Goal: Task Accomplishment & Management: Manage account settings

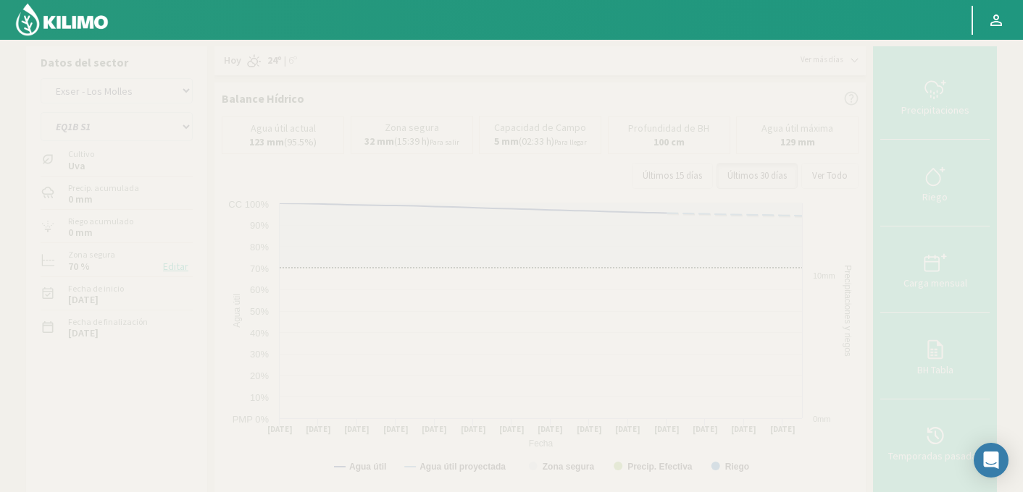
select select "636: Object"
select select "47: Object"
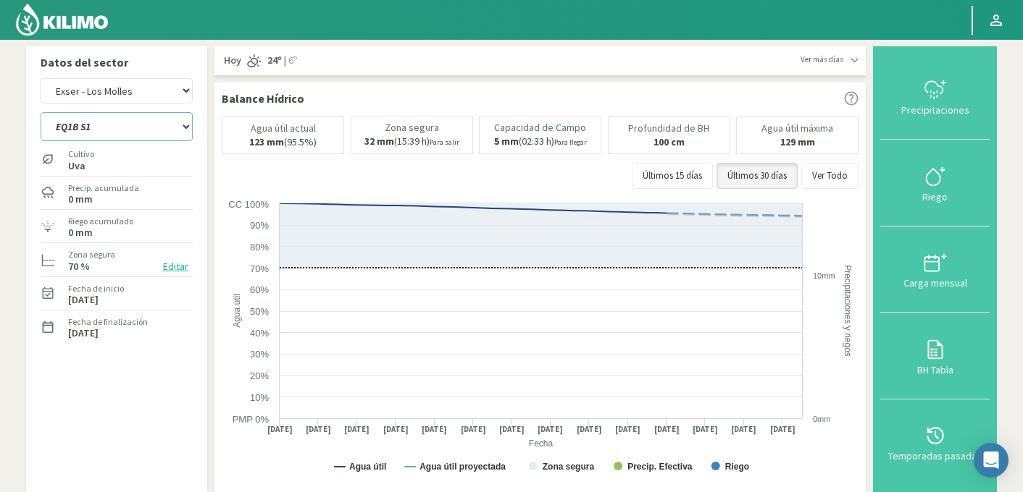
click at [114, 116] on select "EQ1A S3 EQ1A S4 EQ1A S5 EQ1B S1 EQ1B S2 EQ1B S3 EQ1B S4 EQ1B S5 EQ2 S1 EQ2 S3 E…" at bounding box center [117, 126] width 152 height 29
click at [111, 125] on select "EQ1A S3 EQ1A S4 EQ1A S5 EQ1B S1 EQ1B S2 EQ1B S3 EQ1B S4 EQ1B S5 EQ2 S1 EQ2 S3 E…" at bounding box center [117, 126] width 152 height 29
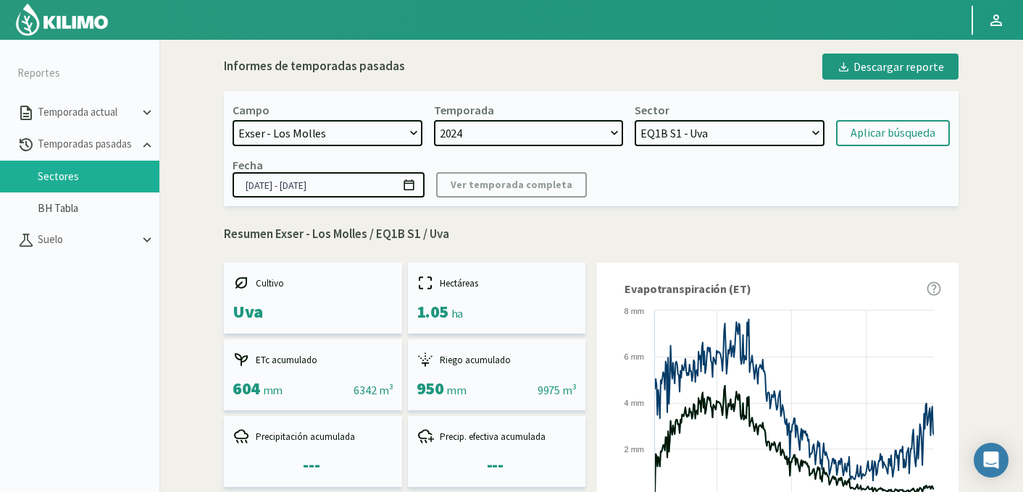
select select "737: Object"
click at [692, 138] on select "EQ2 S4 - Mandarino EQ2 S3 - Mandarino EQ1B S1 - Uva EQ6 S4 - Uva EQ6 S3 - Uva E…" at bounding box center [729, 133] width 190 height 26
click at [634, 120] on select "EQ2 S4 - Mandarino EQ2 S3 - Mandarino EQ1B S1 - Uva EQ6 S4 - Uva EQ6 S3 - Uva E…" at bounding box center [729, 133] width 190 height 26
click at [892, 130] on div "Aplicar búsqueda" at bounding box center [892, 133] width 85 height 17
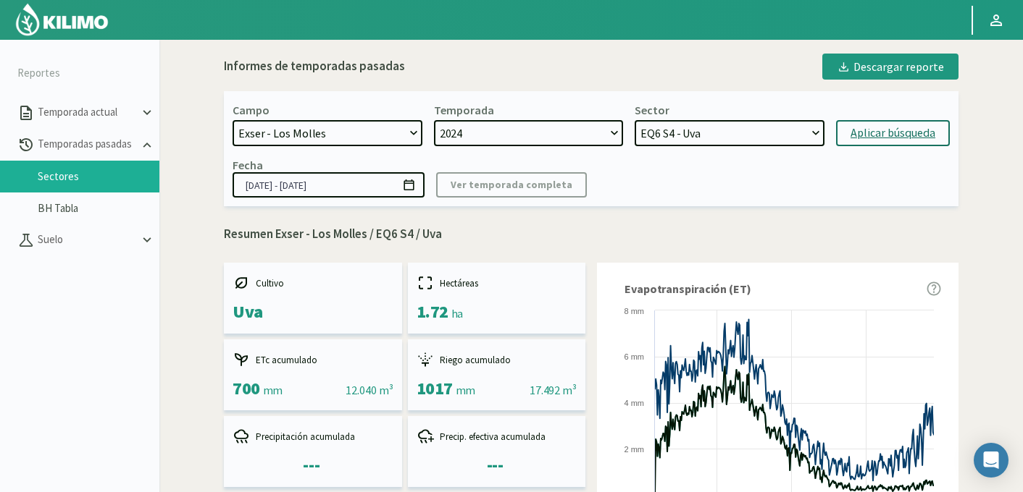
click at [861, 135] on div "Aplicar búsqueda" at bounding box center [892, 133] width 85 height 17
drag, startPoint x: 376, startPoint y: 235, endPoint x: 412, endPoint y: 236, distance: 36.2
click at [412, 236] on p "Resumen Exser - Los Molles / EQ6 S4 / Uva" at bounding box center [591, 234] width 734 height 19
copy p "EQ6 S4"
click at [704, 129] on select "EQ2 S4 - Mandarino EQ2 S3 - Mandarino EQ1B S1 - Uva EQ6 S4 - Uva EQ6 S3 - Uva E…" at bounding box center [729, 133] width 190 height 26
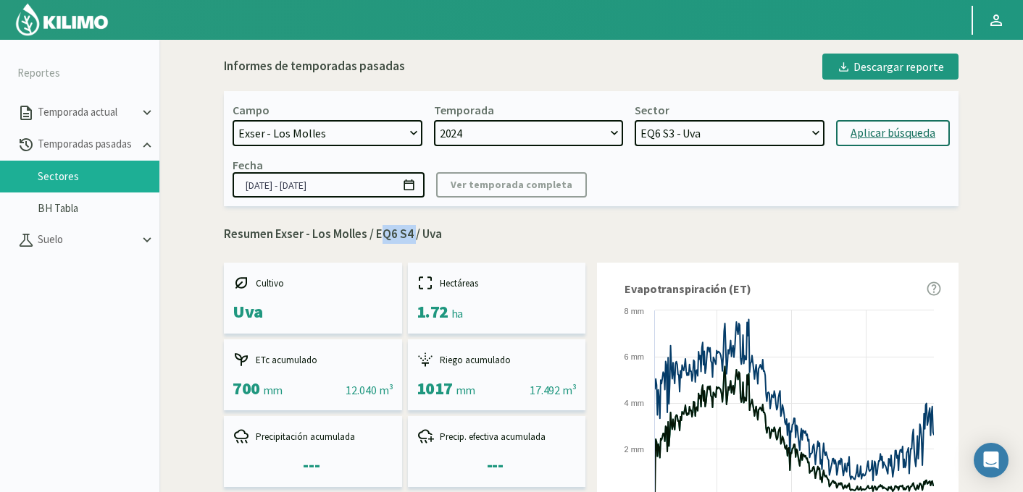
click at [634, 120] on select "EQ2 S4 - Mandarino EQ2 S3 - Mandarino EQ1B S1 - Uva EQ6 S4 - Uva EQ6 S3 - Uva E…" at bounding box center [729, 133] width 190 height 26
click at [861, 133] on div "Aplicar búsqueda" at bounding box center [892, 133] width 85 height 17
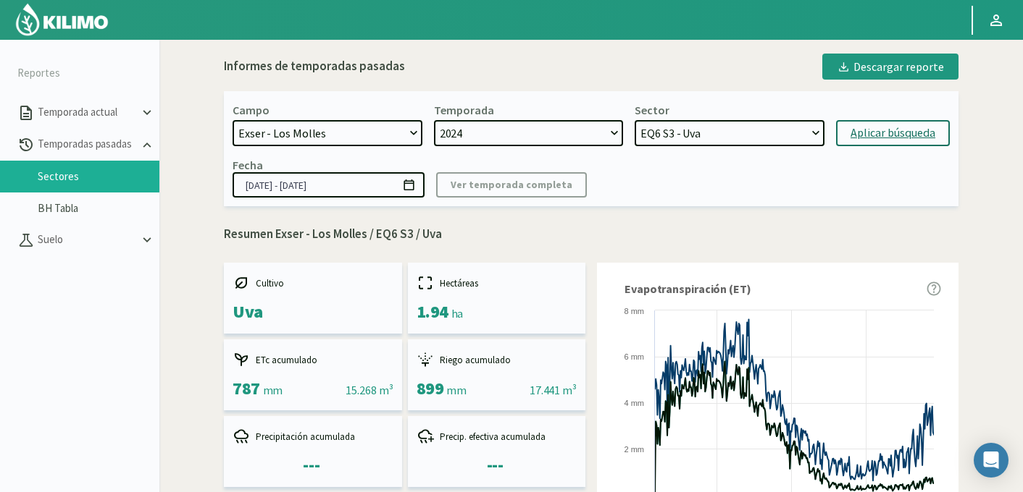
click at [683, 136] on select "EQ2 S4 - Mandarino EQ2 S3 - Mandarino EQ1B S1 - Uva EQ6 S4 - Uva EQ6 S3 - Uva E…" at bounding box center [729, 133] width 190 height 26
click at [634, 120] on select "EQ2 S4 - Mandarino EQ2 S3 - Mandarino EQ1B S1 - Uva EQ6 S4 - Uva EQ6 S3 - Uva E…" at bounding box center [729, 133] width 190 height 26
click at [868, 131] on div "Aplicar búsqueda" at bounding box center [892, 133] width 85 height 17
select select "120: Object"
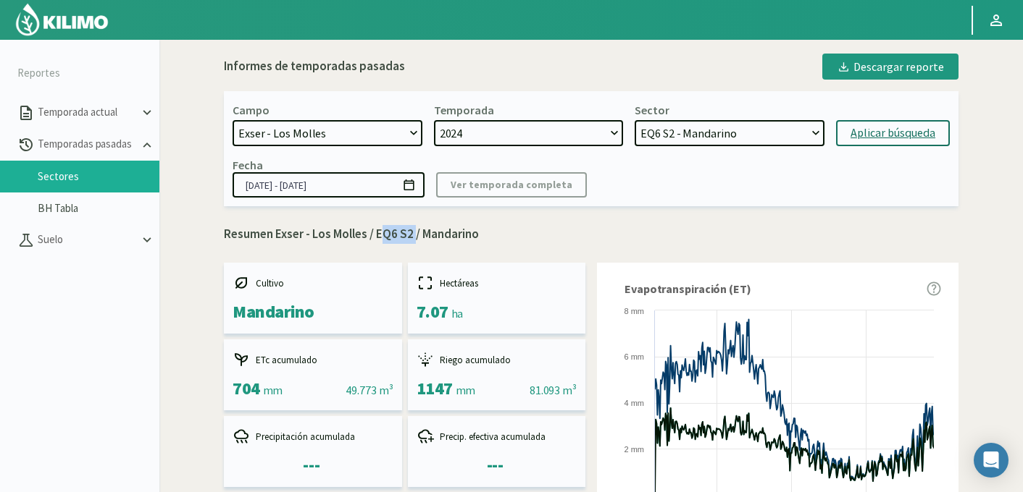
drag, startPoint x: 414, startPoint y: 239, endPoint x: 376, endPoint y: 238, distance: 37.7
click at [376, 238] on p "Resumen Exser - Los Molles / EQ6 S2 / Mandarino" at bounding box center [591, 234] width 734 height 19
copy p "EQ6 S2"
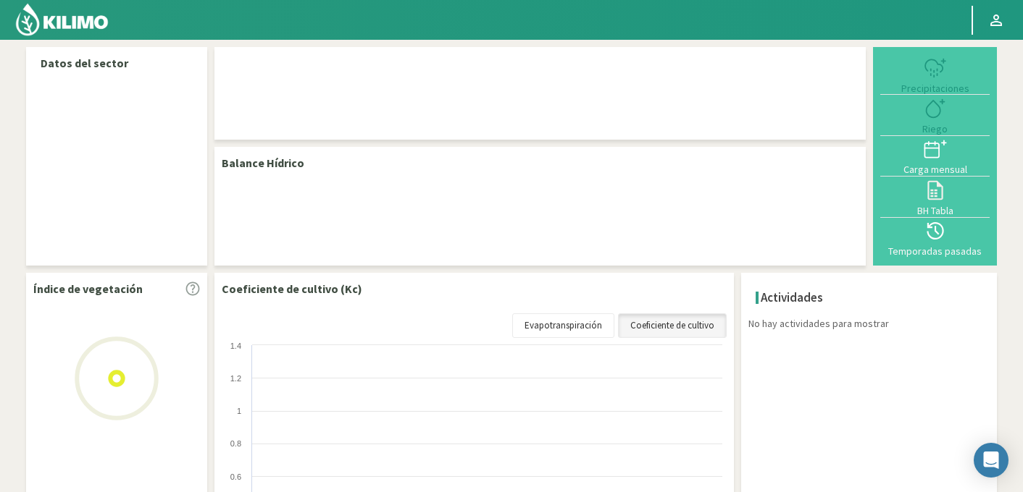
select select "87: Object"
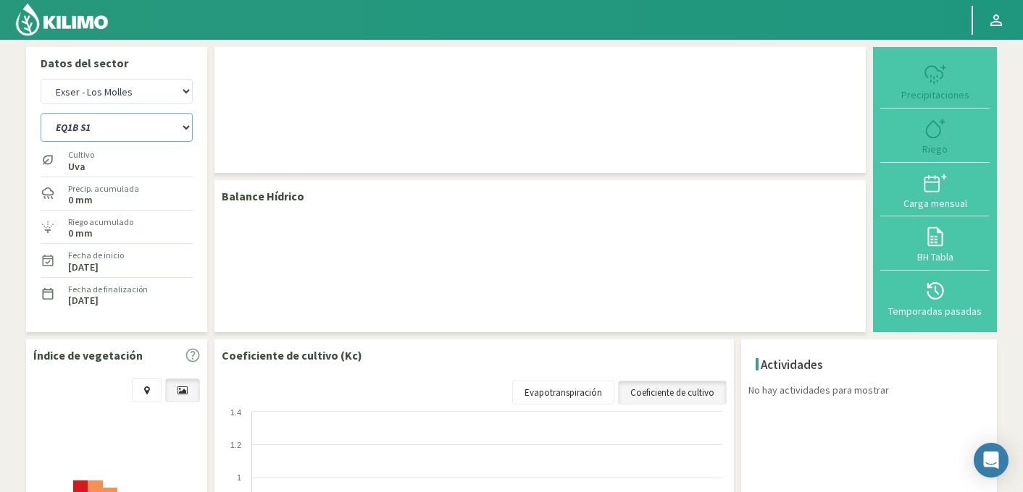
click at [116, 122] on select "EQ1A S3 EQ1A S4 EQ1A S5 EQ1B S1 EQ1B S2 EQ1B S3 EQ1B S4 EQ1B S5 EQ2 S1 EQ2 S3 E…" at bounding box center [117, 127] width 152 height 29
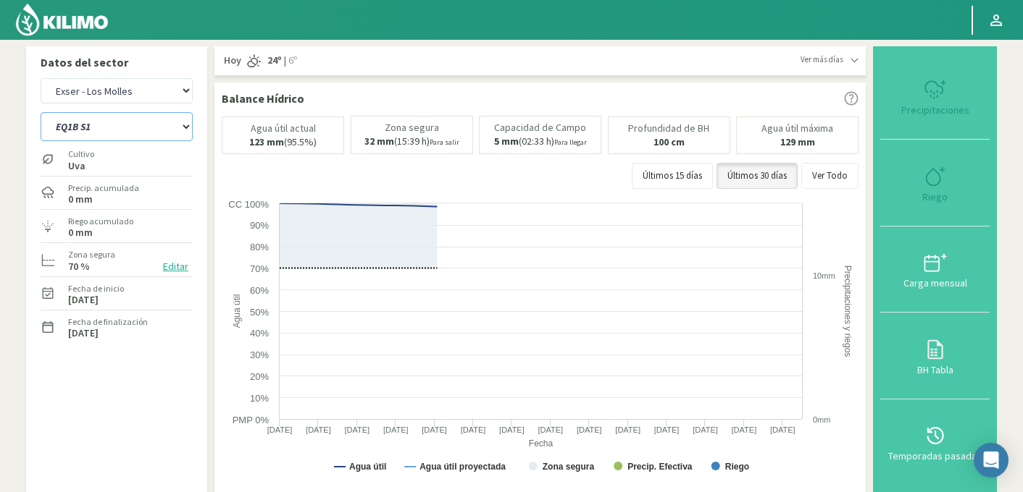
select select "22: Object"
click at [41, 112] on select "EQ1A S3 EQ1A S4 EQ1A S5 EQ1B S1 EQ1B S2 EQ1B S3 EQ1B S4 EQ1B S5 EQ2 S1 EQ2 S3 E…" at bounding box center [117, 126] width 152 height 29
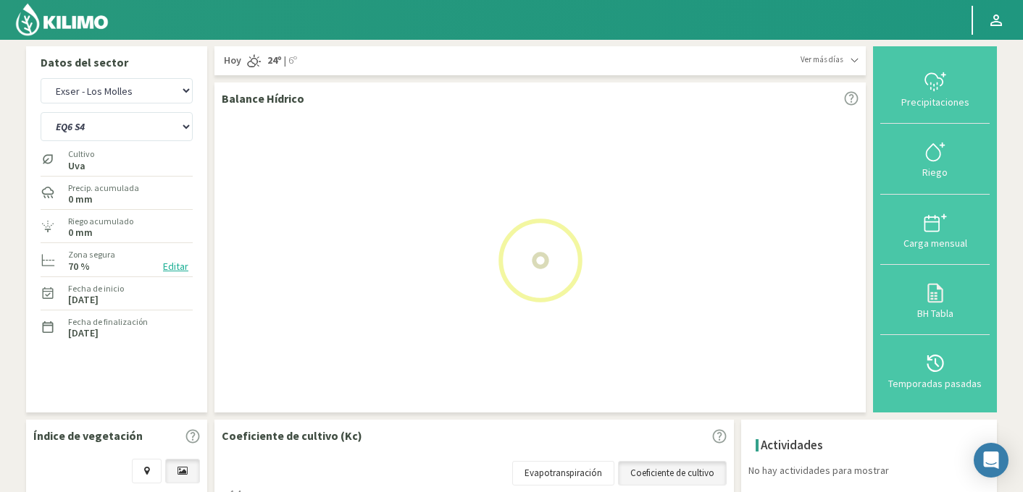
select select "362: Object"
click at [118, 130] on select "EQ1A S3 EQ1A S4 EQ1A S5 EQ1B S1 EQ1B S2 EQ1B S3 EQ1B S4 EQ1B S5 EQ2 S1 EQ2 S3 E…" at bounding box center [117, 126] width 152 height 29
click at [41, 112] on select "EQ1A S3 EQ1A S4 EQ1A S5 EQ1B S1 EQ1B S2 EQ1B S3 EQ1B S4 EQ1B S5 EQ2 S1 EQ2 S3 E…" at bounding box center [117, 126] width 152 height 29
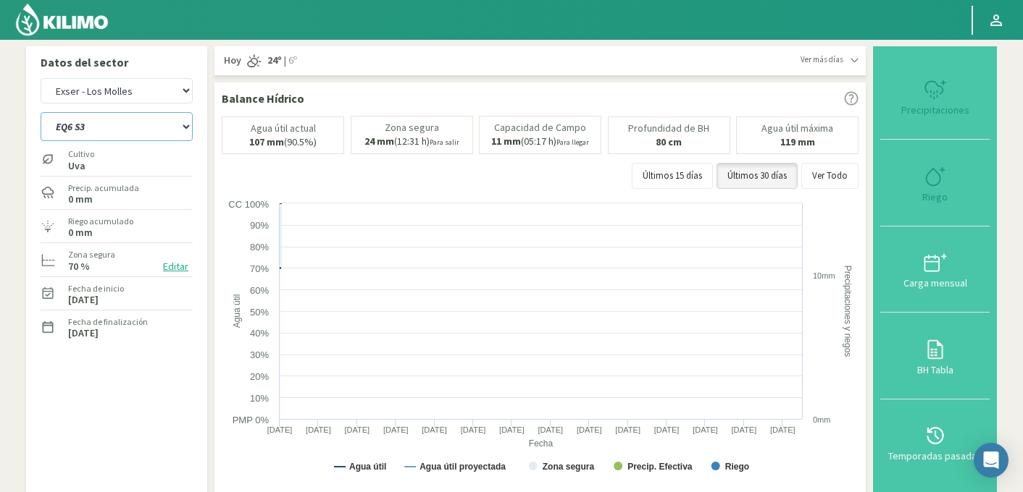
select select "45: Object"
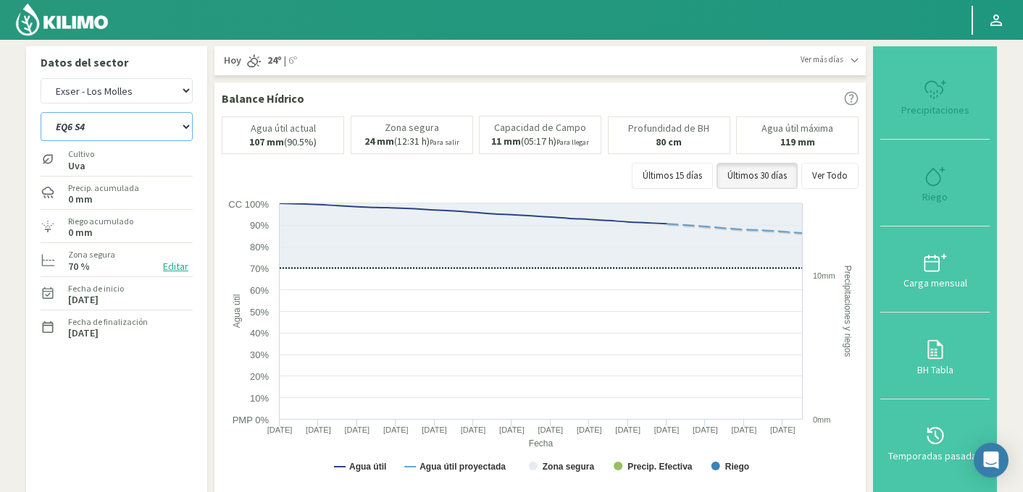
select select "637: Object"
click at [121, 125] on select "EQ1A S3 EQ1A S4 EQ1A S5 EQ1B S1 EQ1B S2 EQ1B S3 EQ1B S4 EQ1B S5 EQ2 S1 EQ2 S3 E…" at bounding box center [117, 126] width 152 height 29
click at [41, 112] on select "EQ1A S3 EQ1A S4 EQ1A S5 EQ1B S1 EQ1B S2 EQ1B S3 EQ1B S4 EQ1B S5 EQ2 S1 EQ2 S3 E…" at bounding box center [117, 126] width 152 height 29
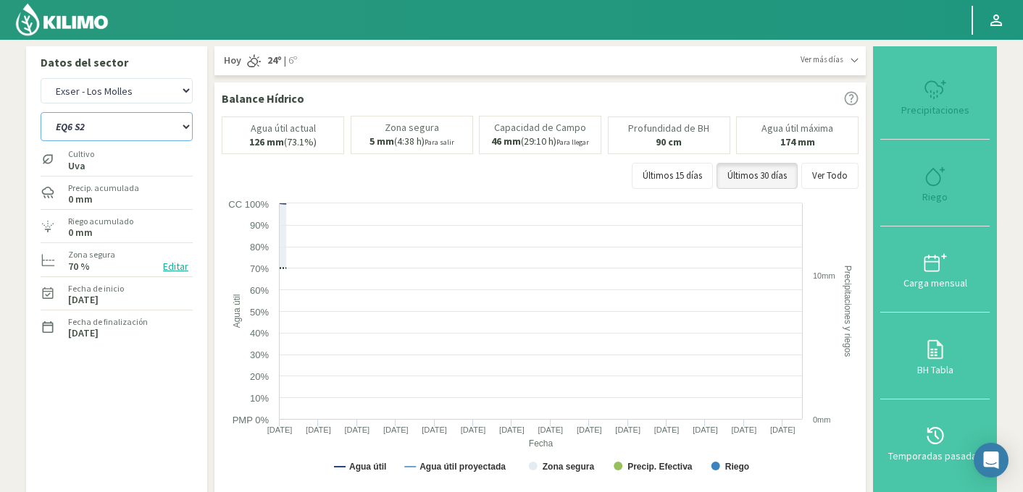
select select "67: Object"
select select "912: Object"
select select "89: Object"
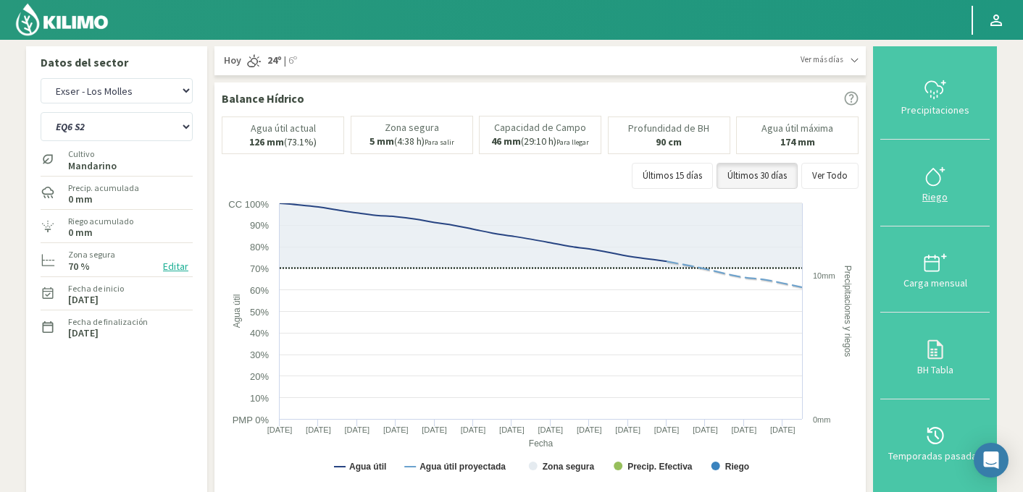
click at [970, 185] on div at bounding box center [934, 176] width 101 height 23
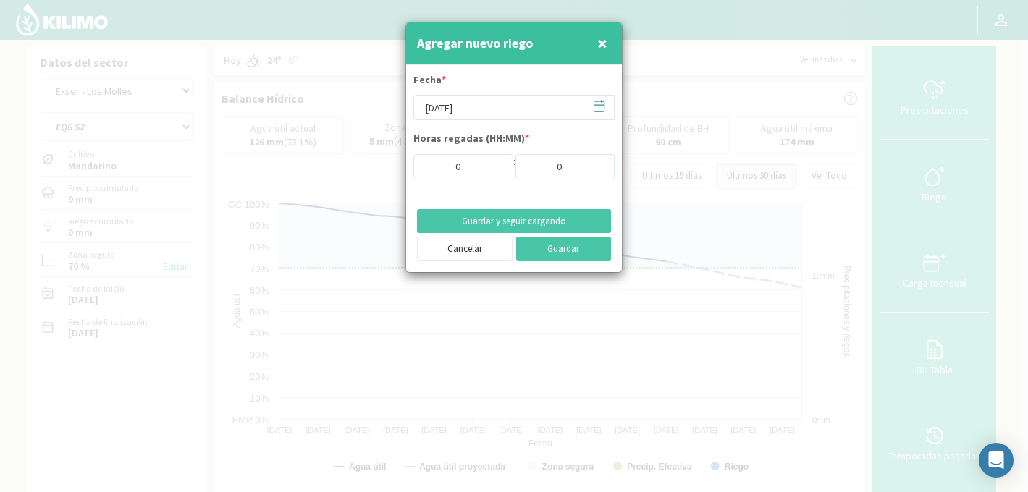
click at [598, 106] on icon at bounding box center [599, 106] width 14 height 14
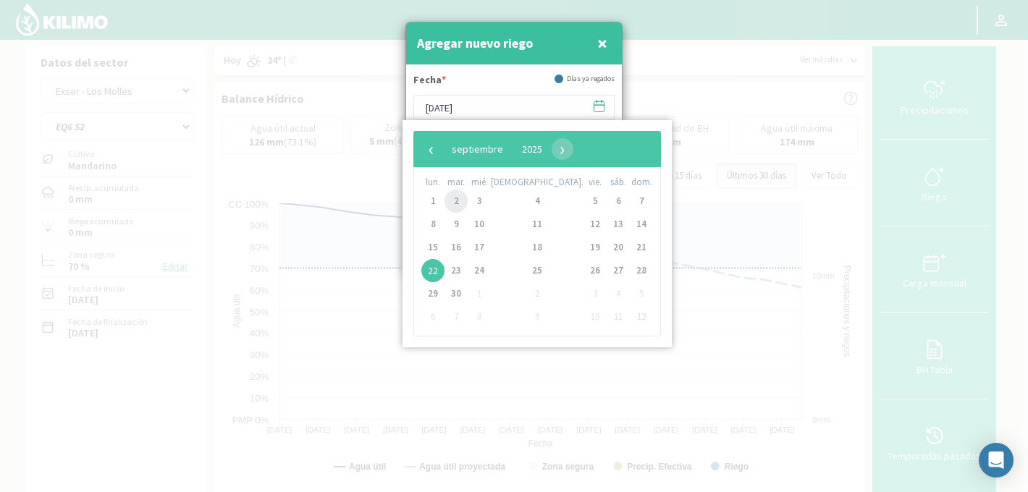
click at [458, 204] on span "2" at bounding box center [456, 201] width 23 height 23
type input "[DATE]"
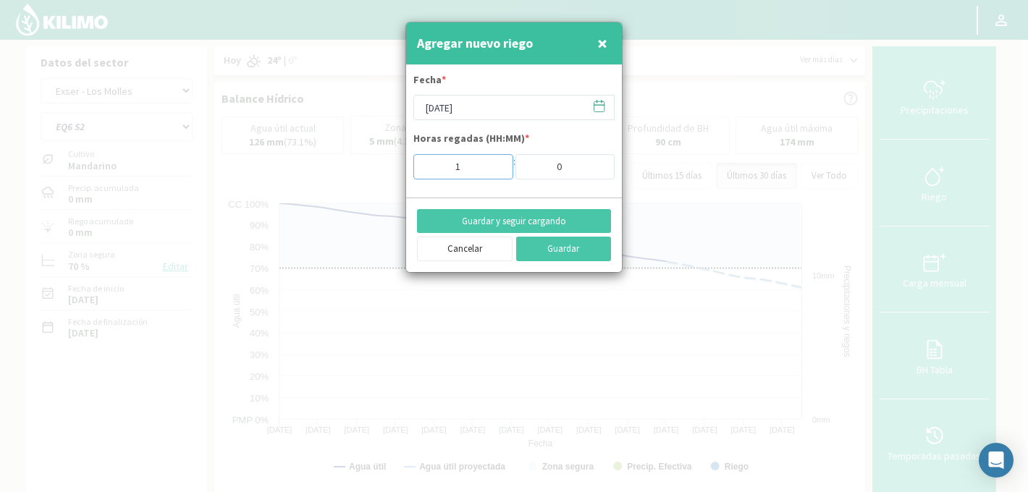
click at [497, 164] on input "1" at bounding box center [464, 166] width 100 height 25
click at [497, 164] on input "2" at bounding box center [464, 166] width 100 height 25
click at [497, 164] on input "3" at bounding box center [464, 166] width 100 height 25
click at [497, 164] on input "4" at bounding box center [464, 166] width 100 height 25
click at [497, 164] on input "5" at bounding box center [464, 166] width 100 height 25
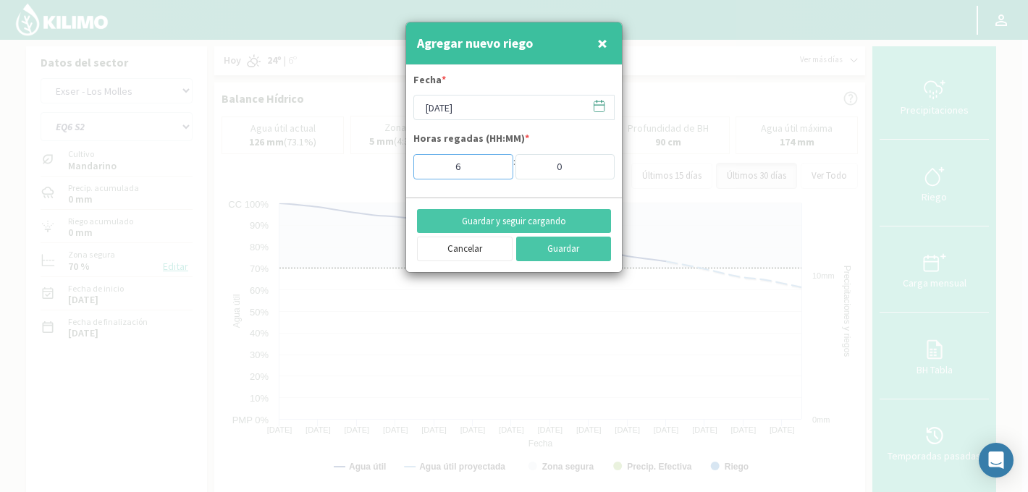
click at [497, 164] on input "6" at bounding box center [464, 166] width 100 height 25
type input "7"
click at [497, 164] on input "7" at bounding box center [464, 166] width 100 height 25
click at [534, 221] on button "Guardar y seguir cargando" at bounding box center [514, 221] width 194 height 25
click at [603, 104] on icon at bounding box center [599, 106] width 14 height 14
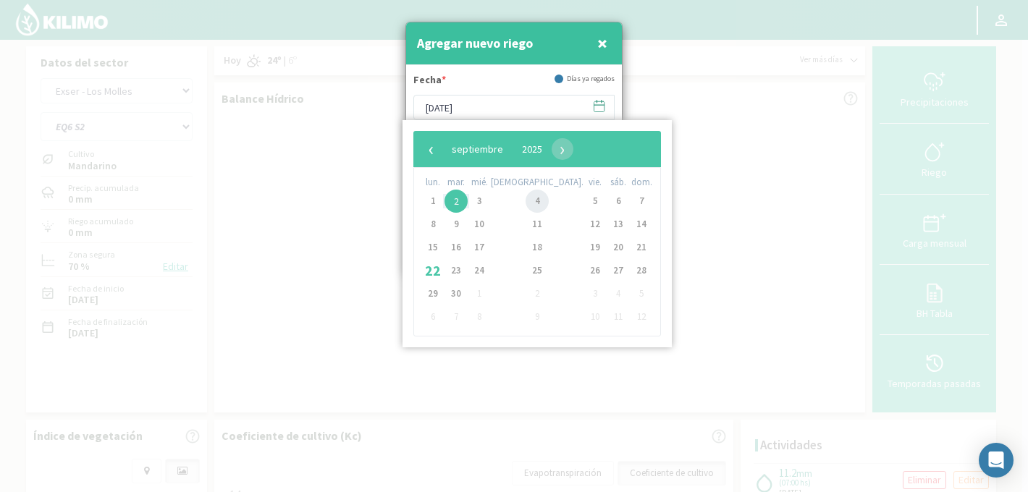
click at [526, 201] on span "4" at bounding box center [537, 201] width 23 height 23
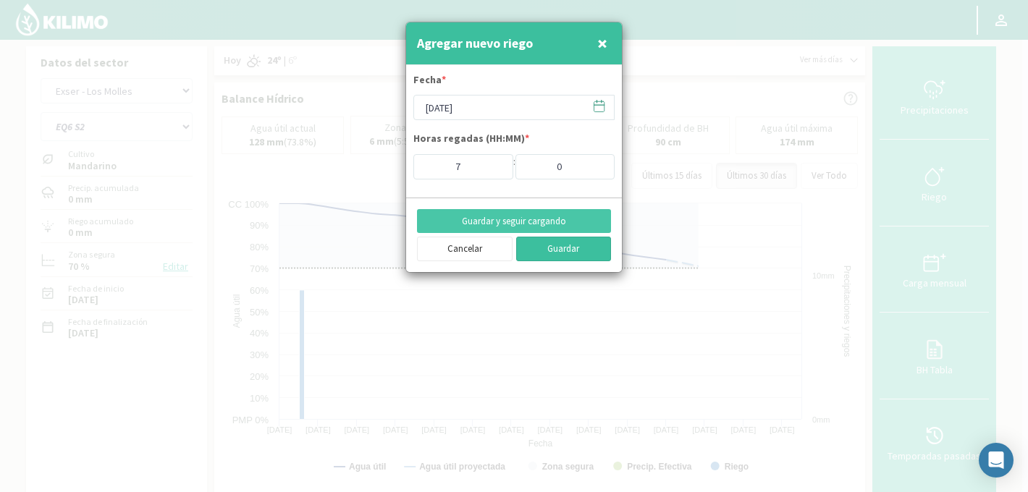
click at [559, 248] on button "Guardar" at bounding box center [564, 249] width 96 height 25
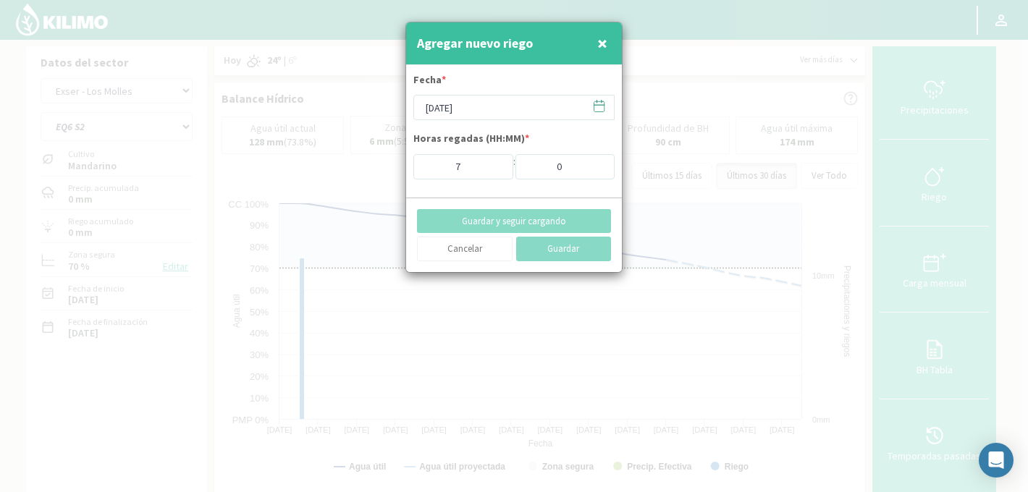
type input "22/09/2025"
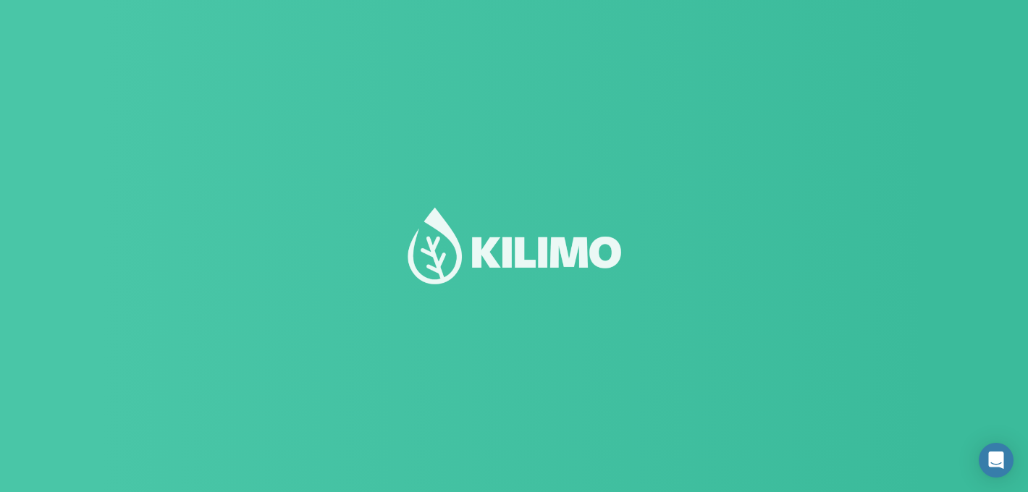
select select "87: Object"
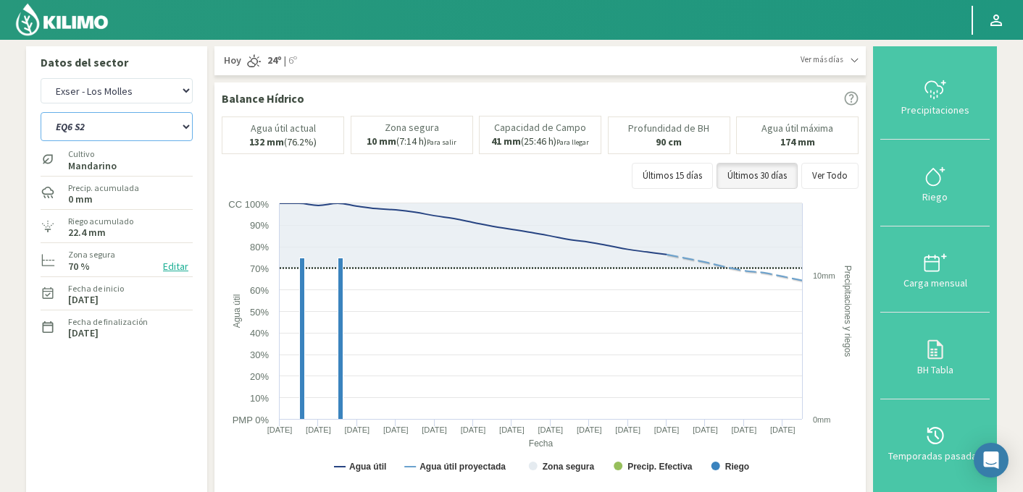
click at [164, 130] on select "EQ1A S3 EQ1A S4 EQ1A S5 EQ1B S1 EQ1B S2 EQ1B S3 EQ1B S4 EQ1B S5 EQ2 S1 EQ2 S3 E…" at bounding box center [117, 126] width 152 height 29
click at [41, 112] on select "EQ1A S3 EQ1A S4 EQ1A S5 EQ1B S1 EQ1B S2 EQ1B S3 EQ1B S4 EQ1B S5 EQ2 S1 EQ2 S3 E…" at bounding box center [117, 126] width 152 height 29
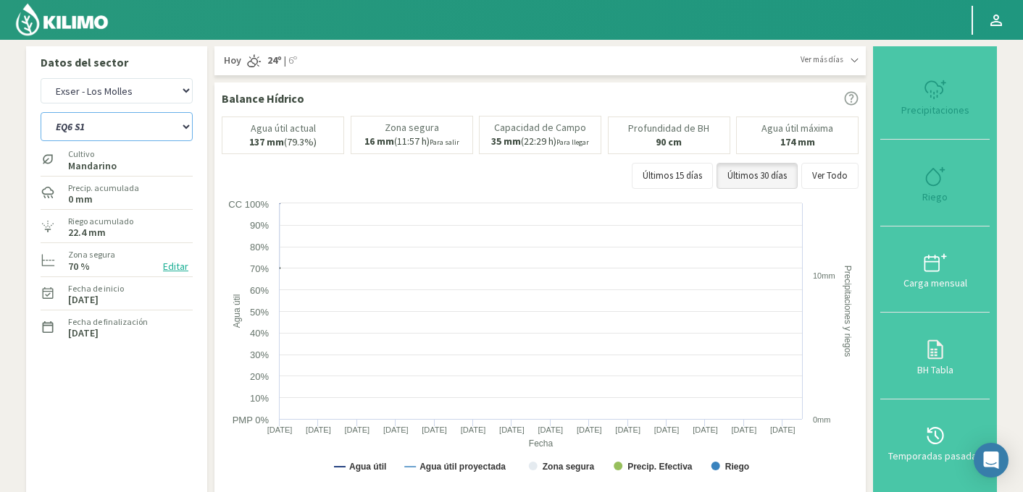
select select "20: Object"
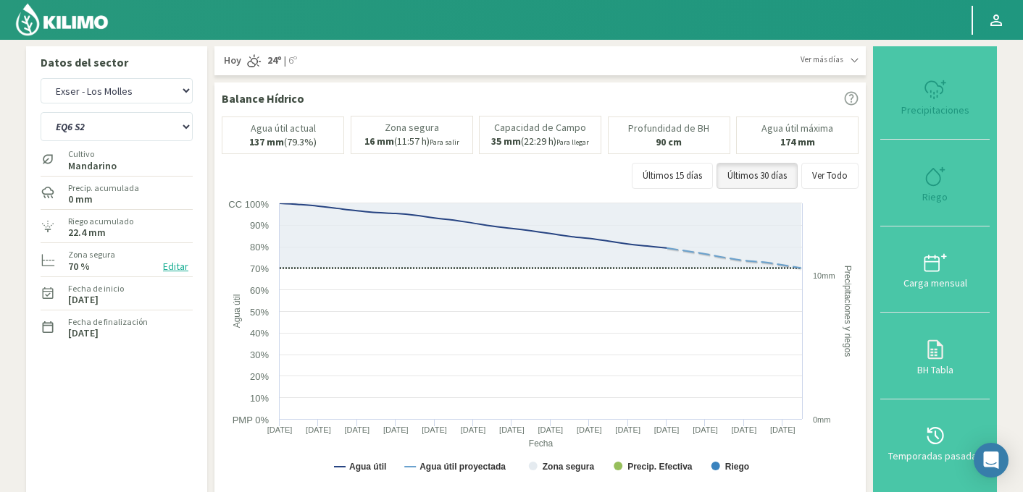
select select "362: Object"
select select "42: Object"
click at [943, 183] on icon at bounding box center [934, 176] width 23 height 23
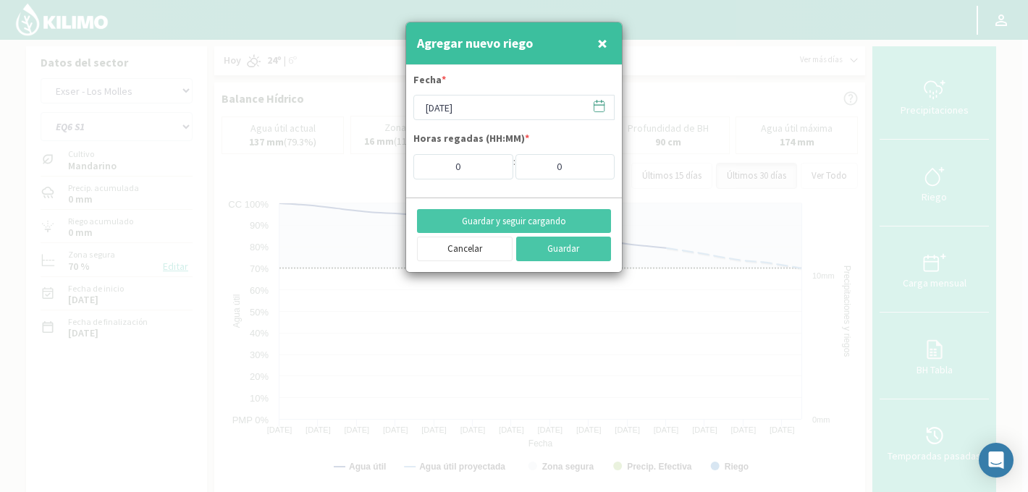
click at [595, 112] on icon at bounding box center [600, 106] width 10 height 10
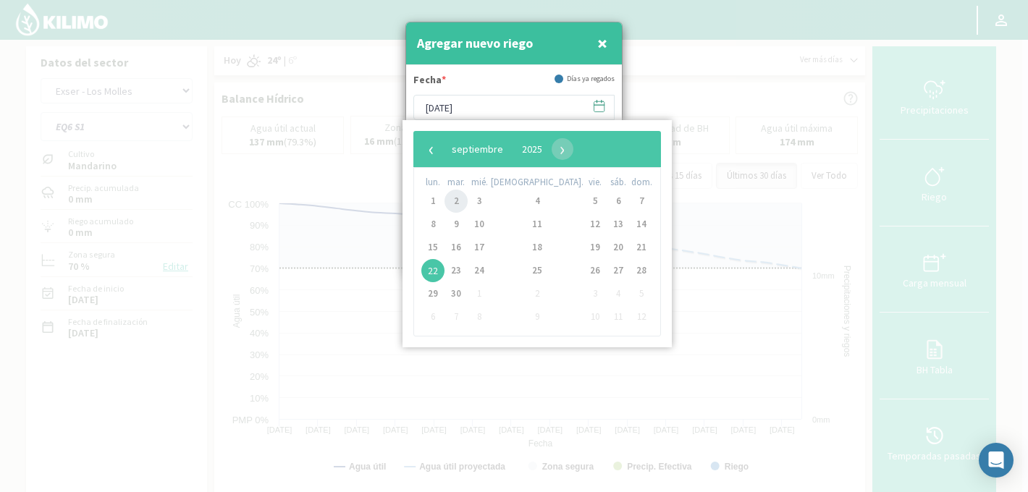
click at [459, 198] on span "2" at bounding box center [456, 201] width 23 height 23
type input "[DATE]"
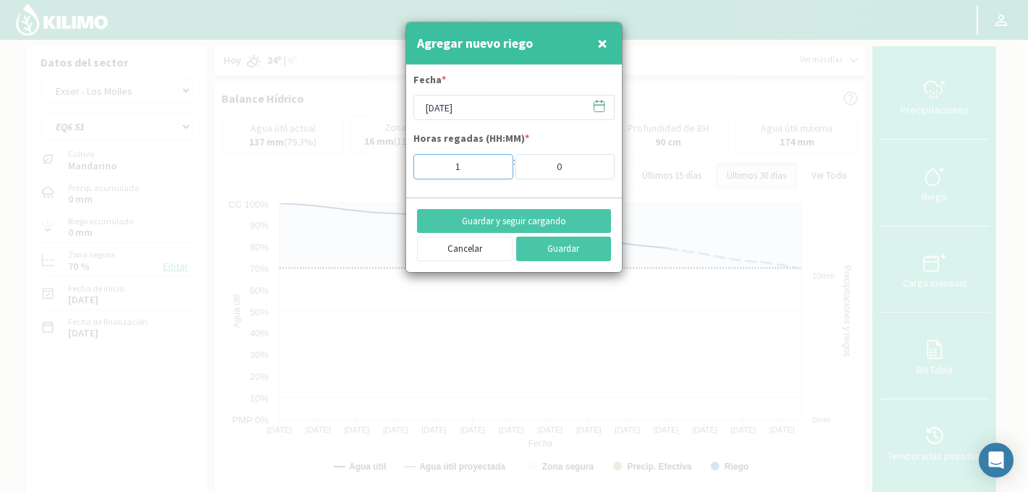
click at [489, 164] on input "1" at bounding box center [464, 166] width 100 height 25
click at [489, 164] on input "2" at bounding box center [464, 166] width 100 height 25
click at [489, 164] on input "3" at bounding box center [464, 166] width 100 height 25
click at [489, 164] on input "4" at bounding box center [464, 166] width 100 height 25
click at [489, 164] on input "5" at bounding box center [464, 166] width 100 height 25
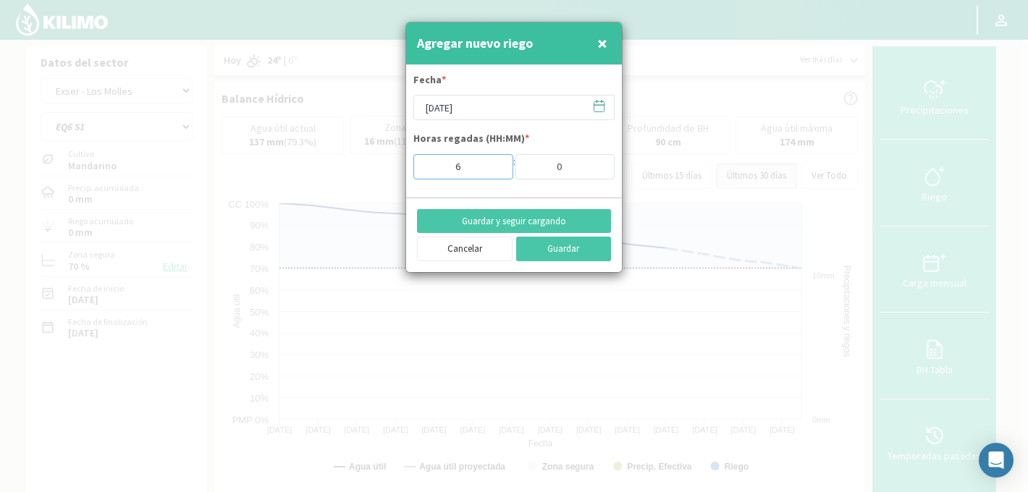
click at [489, 164] on input "6" at bounding box center [464, 166] width 100 height 25
type input "7"
click at [489, 164] on input "7" at bounding box center [464, 166] width 100 height 25
click at [507, 222] on button "Guardar y seguir cargando" at bounding box center [514, 221] width 194 height 25
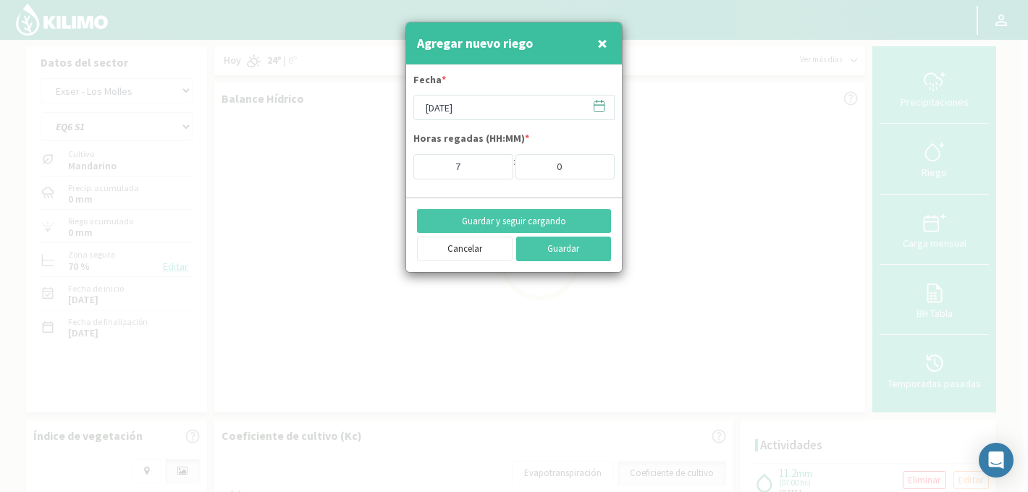
click at [598, 105] on icon at bounding box center [600, 105] width 10 height 0
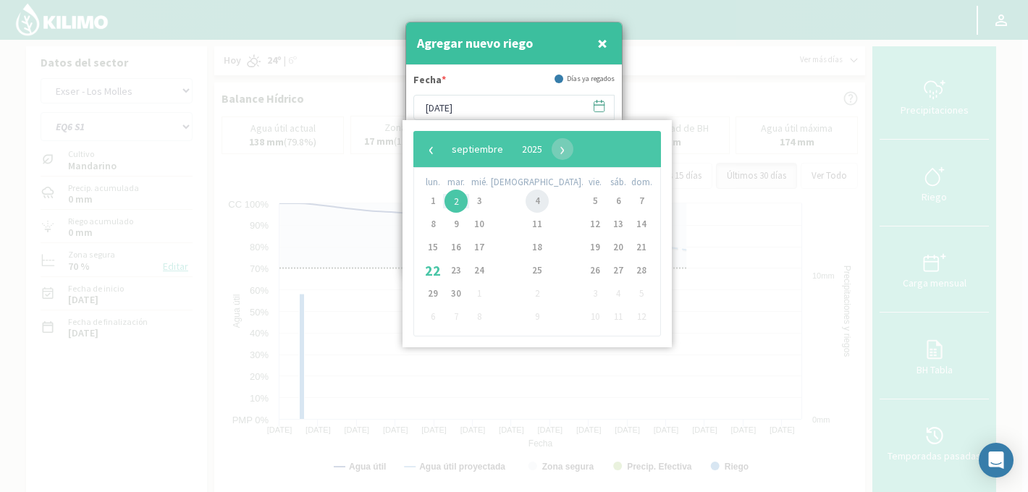
click at [526, 203] on span "4" at bounding box center [537, 201] width 23 height 23
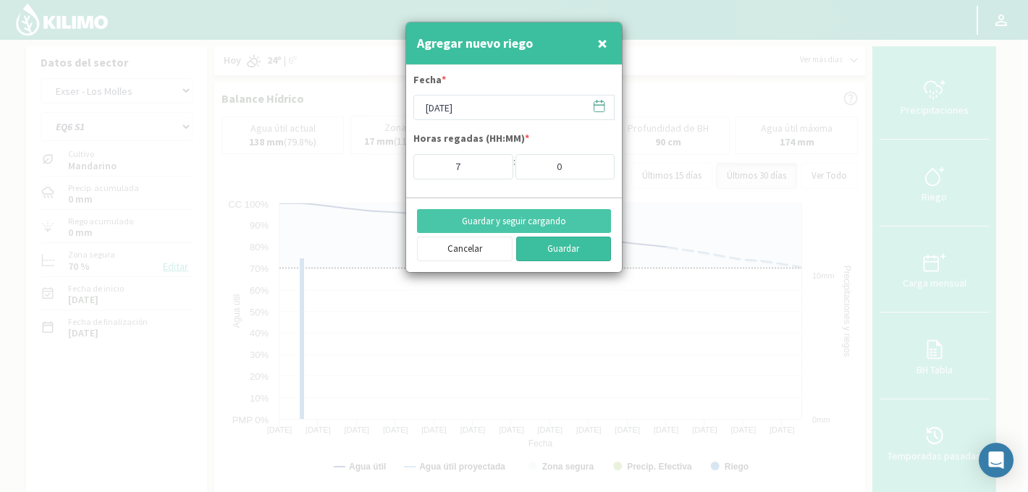
click at [555, 246] on button "Guardar" at bounding box center [564, 249] width 96 height 25
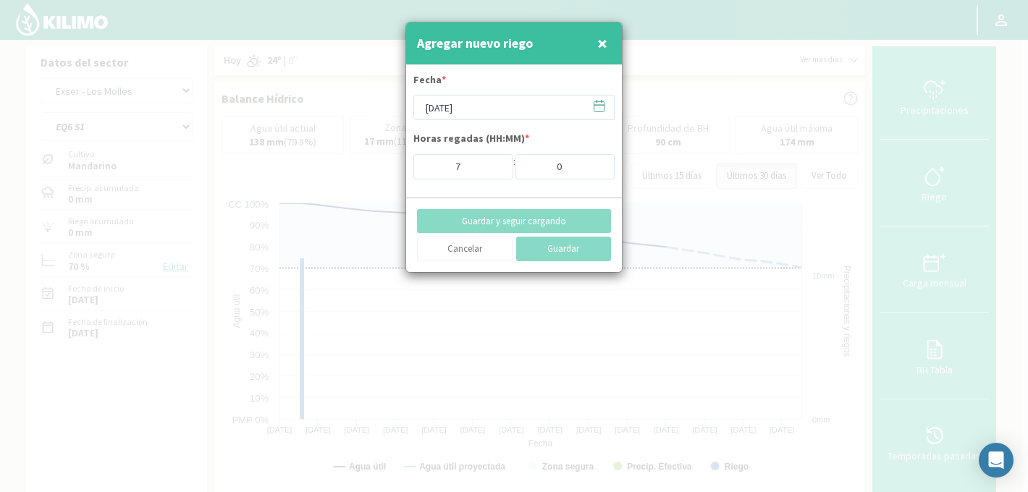
type input "22/09/2025"
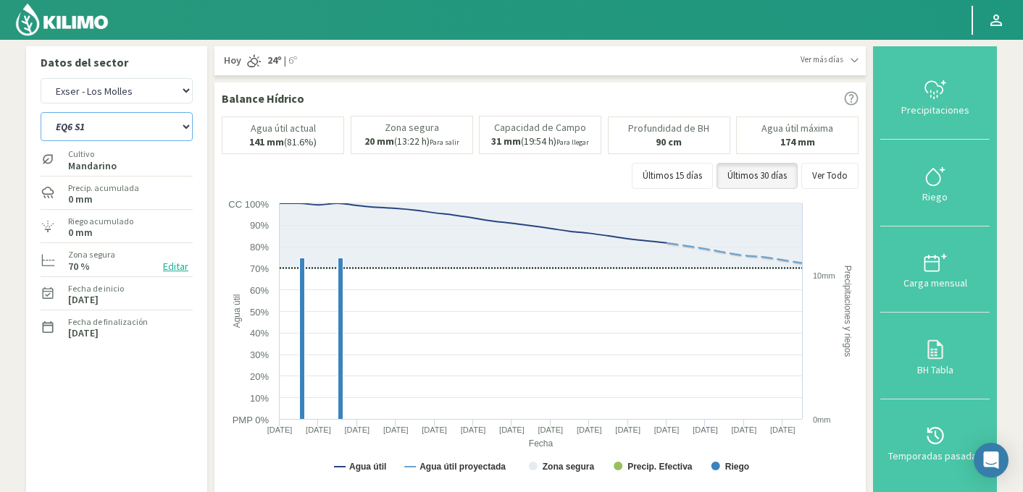
click at [126, 126] on select "EQ1A S3 EQ1A S4 EQ1A S5 EQ1B S1 EQ1B S2 EQ1B S3 EQ1B S4 EQ1B S5 EQ2 S1 EQ2 S3 E…" at bounding box center [117, 126] width 152 height 29
click at [41, 112] on select "EQ1A S3 EQ1A S4 EQ1A S5 EQ1B S1 EQ1B S2 EQ1B S3 EQ1B S4 EQ1B S5 EQ2 S1 EQ2 S3 E…" at bounding box center [117, 126] width 152 height 29
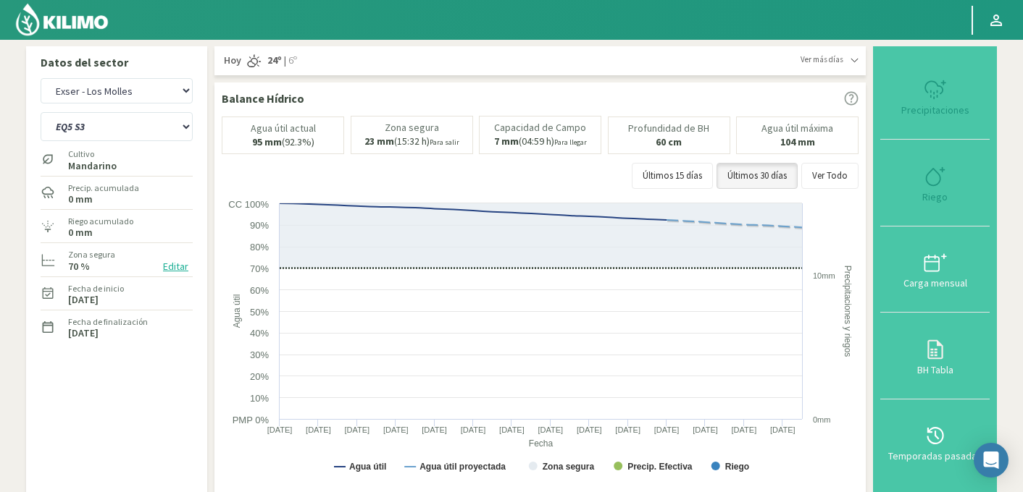
select select "42: Object"
select select "637: Object"
click at [163, 126] on select "EQ1A S3 EQ1A S4 EQ1A S5 EQ1B S1 EQ1B S2 EQ1B S3 EQ1B S4 EQ1B S5 EQ2 S1 EQ2 S3 E…" at bounding box center [117, 126] width 152 height 29
click at [41, 112] on select "EQ1A S3 EQ1A S4 EQ1A S5 EQ1B S1 EQ1B S2 EQ1B S3 EQ1B S4 EQ1B S5 EQ2 S1 EQ2 S3 E…" at bounding box center [117, 126] width 152 height 29
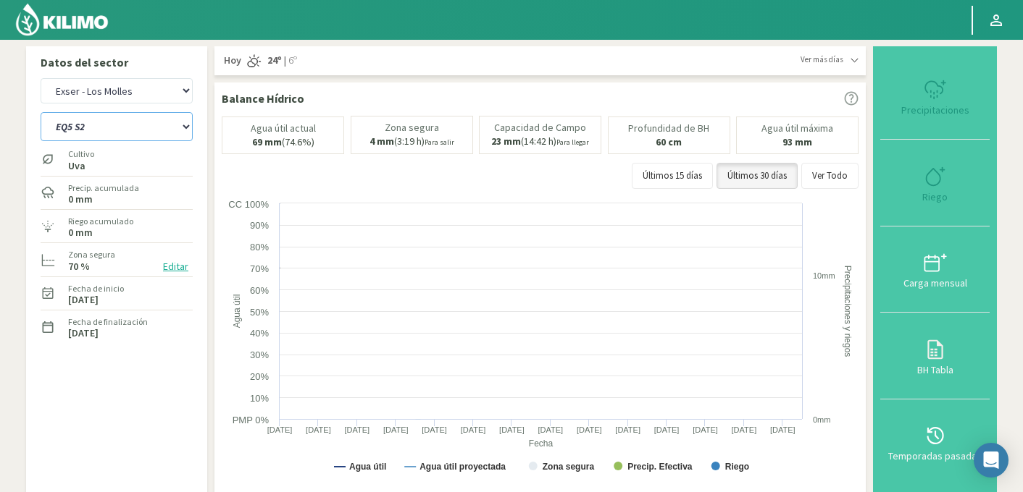
select select "64: Object"
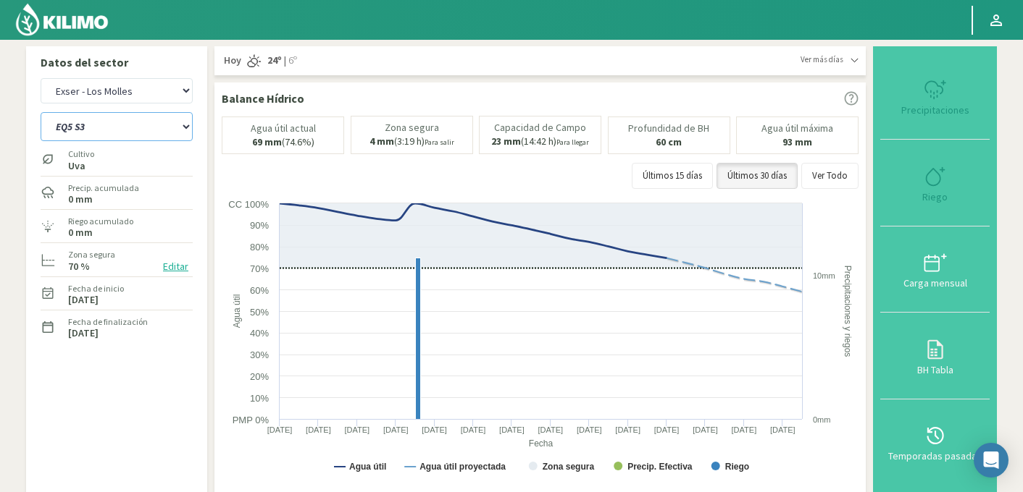
select select "912: Object"
select select "86: Object"
click at [934, 178] on icon at bounding box center [934, 176] width 23 height 23
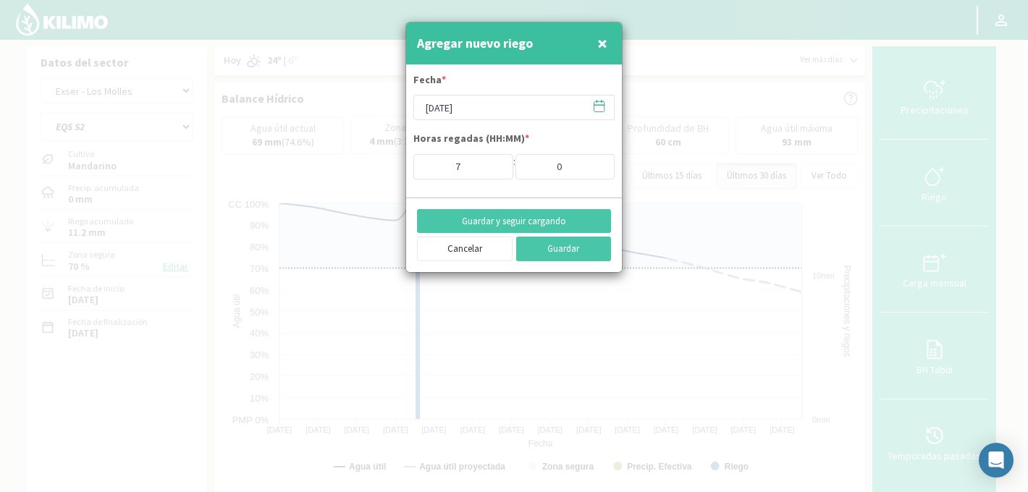
click at [597, 109] on icon at bounding box center [599, 106] width 14 height 14
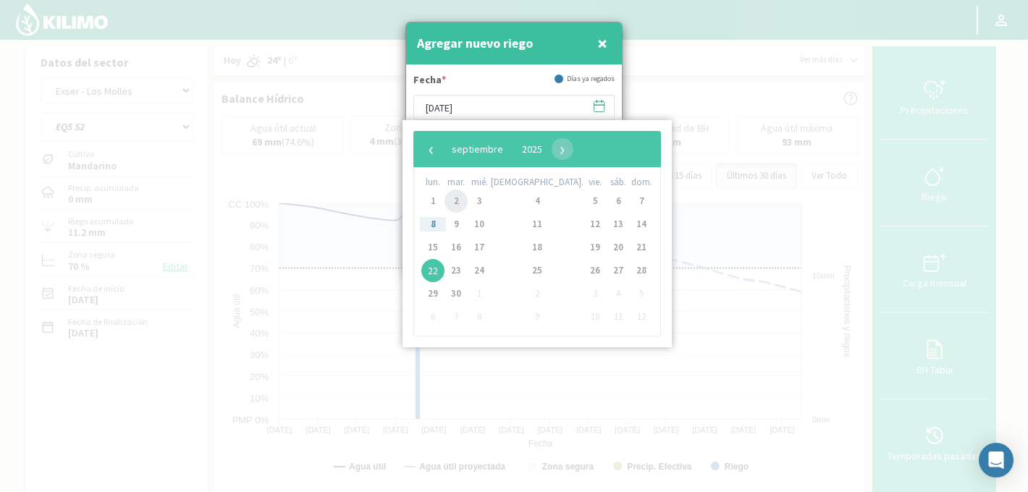
click at [464, 202] on span "2" at bounding box center [456, 201] width 23 height 23
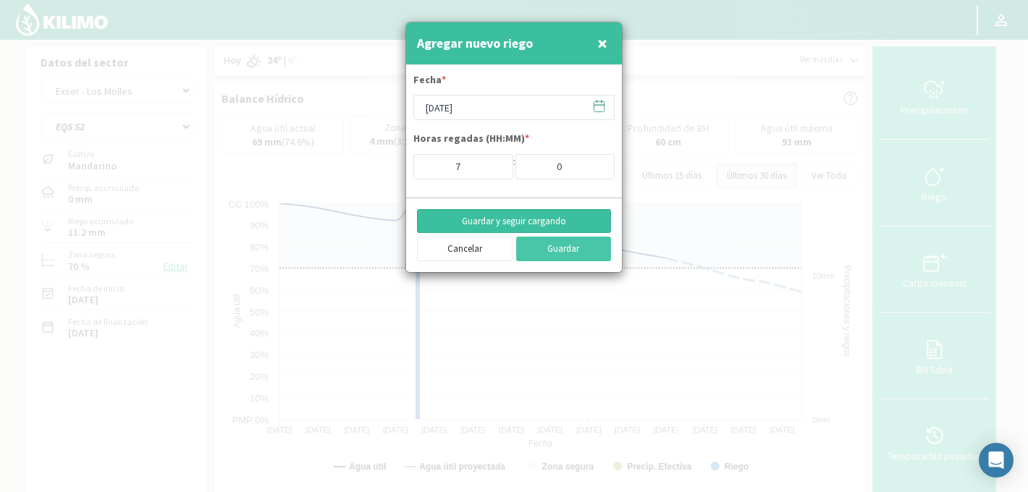
click at [559, 220] on button "Guardar y seguir cargando" at bounding box center [514, 221] width 194 height 25
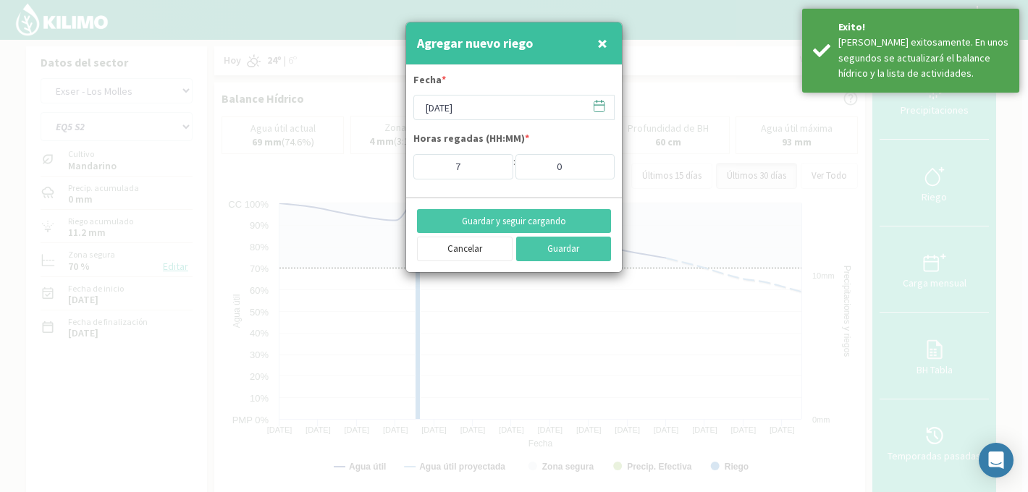
click at [600, 107] on icon at bounding box center [599, 106] width 14 height 14
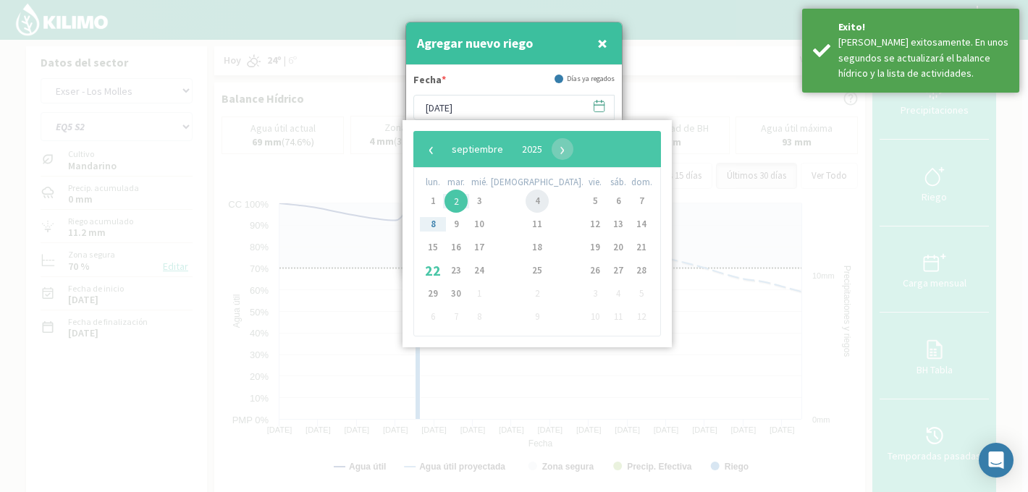
click at [526, 201] on span "4" at bounding box center [537, 201] width 23 height 23
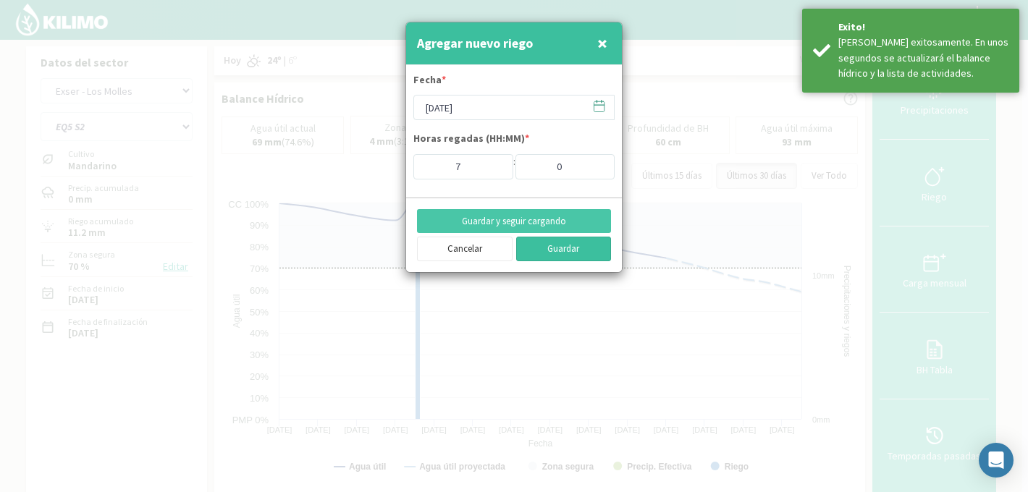
click at [556, 248] on button "Guardar" at bounding box center [564, 249] width 96 height 25
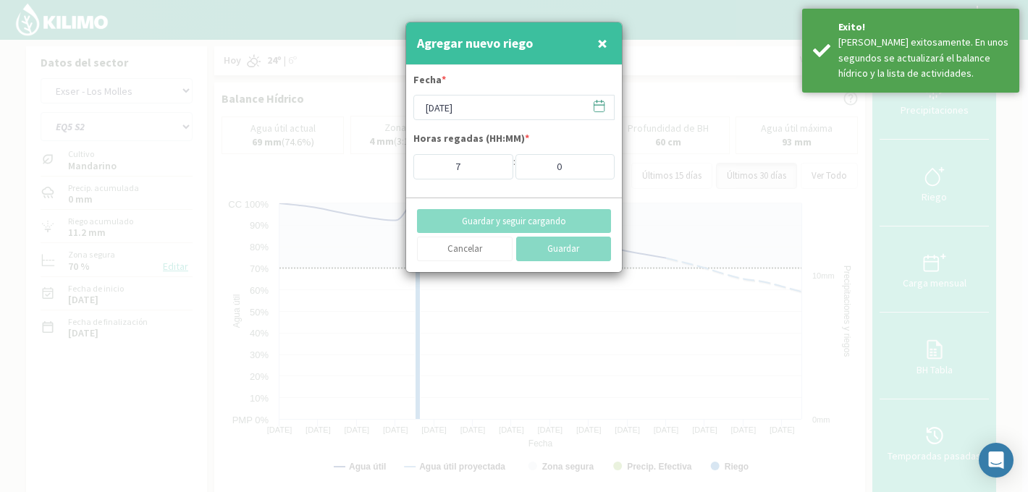
type input "22/09/2025"
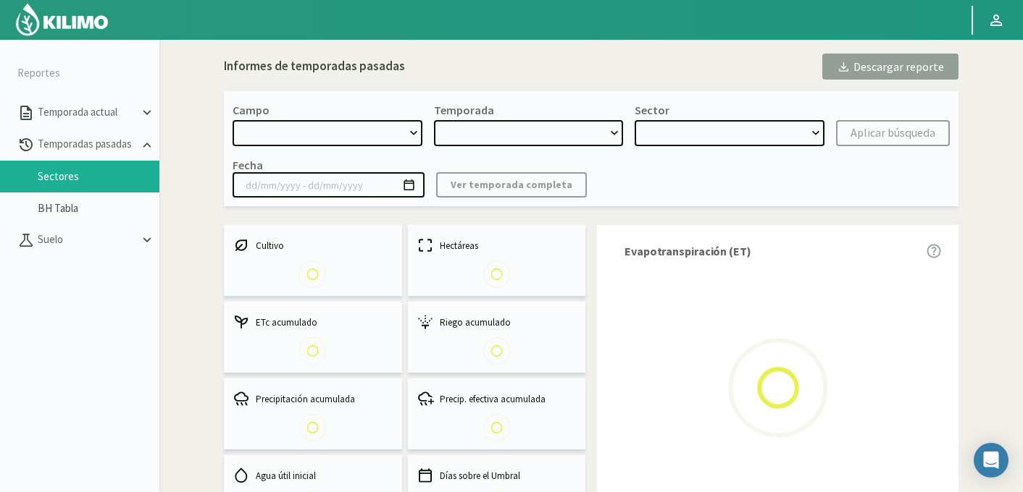
select select "737: Object"
type input "17/10/2024 - 31/08/2025"
select select "0: 2024"
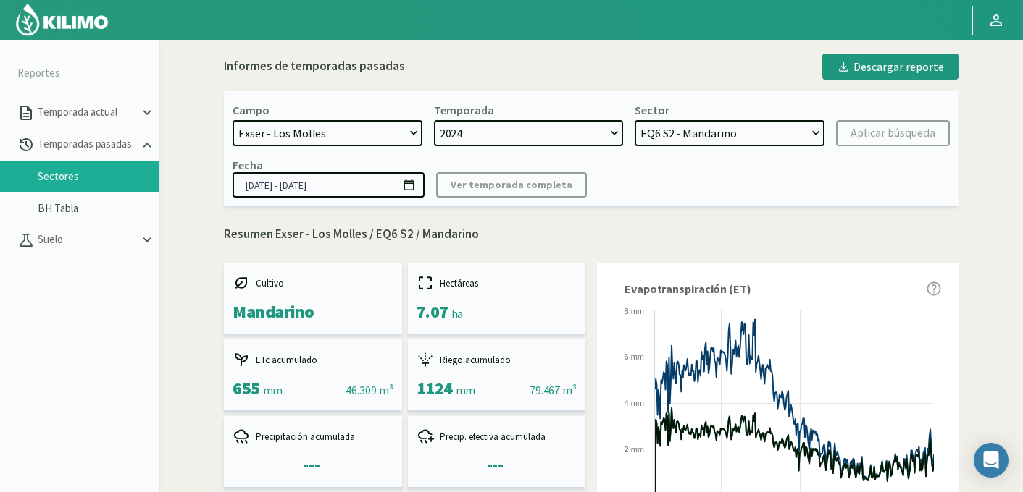
click at [784, 133] on select "EQ2 S4 - Mandarino EQ2 S3 - Mandarino EQ1B S1 - Uva EQ6 S4 - Uva EQ6 S3 - Uva E…" at bounding box center [729, 133] width 190 height 26
select select "6: Object"
click at [634, 120] on select "EQ2 S4 - Mandarino EQ2 S3 - Mandarino EQ1B S1 - Uva EQ6 S4 - Uva EQ6 S3 - Uva E…" at bounding box center [729, 133] width 190 height 26
click at [891, 130] on div "Aplicar búsqueda" at bounding box center [892, 133] width 85 height 17
type input "[DATE] - [DATE]"
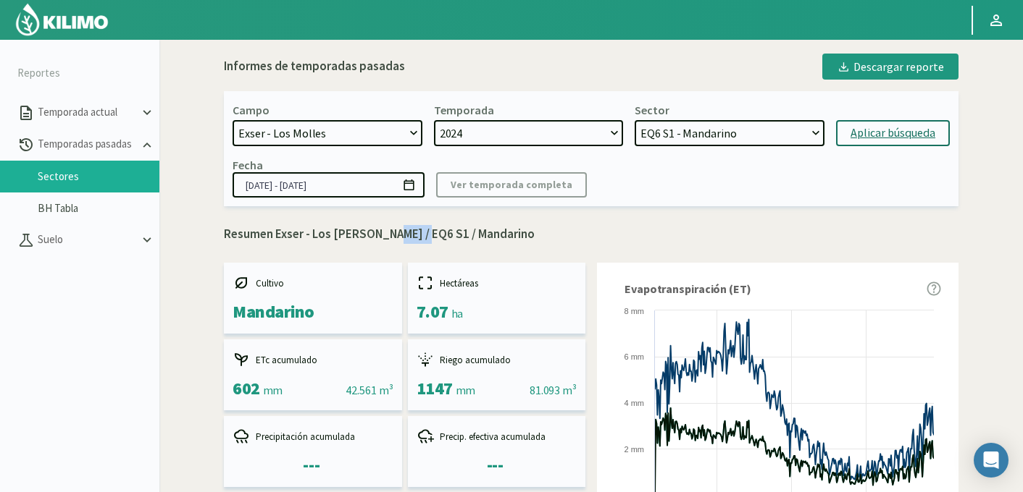
drag, startPoint x: 375, startPoint y: 235, endPoint x: 411, endPoint y: 235, distance: 35.5
click at [411, 235] on p "Resumen Exser - Los Molles / EQ6 S1 / Mandarino" at bounding box center [591, 234] width 734 height 19
copy p "EQ6 S1"
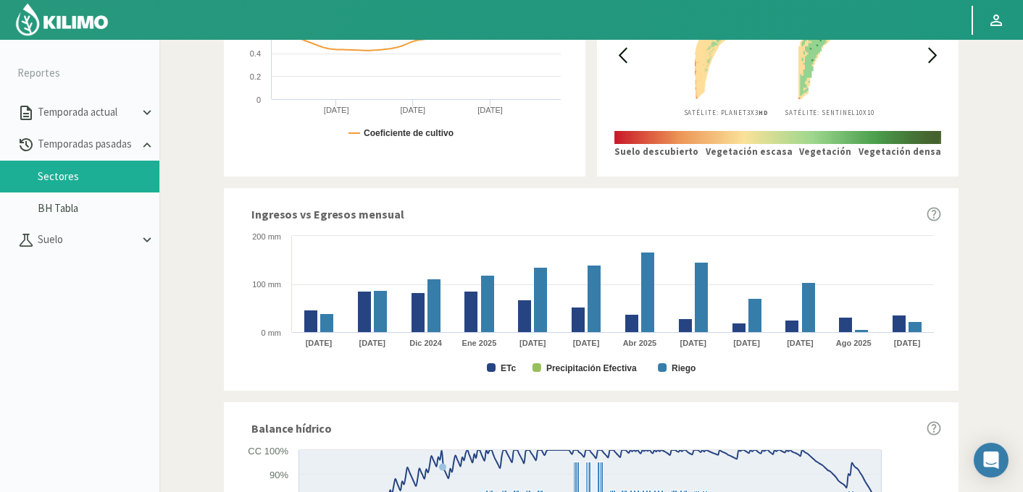
scroll to position [873, 0]
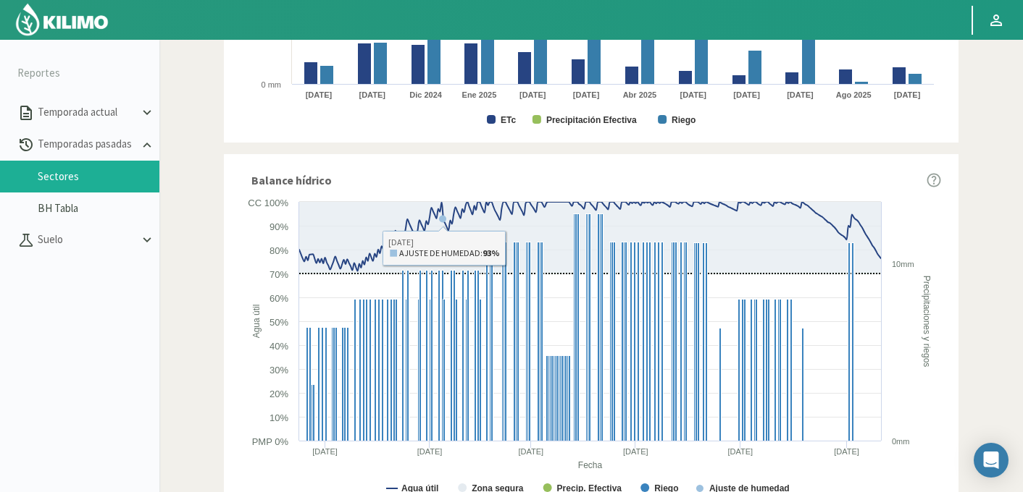
drag, startPoint x: 797, startPoint y: 198, endPoint x: 873, endPoint y: 288, distance: 117.1
click at [873, 288] on icon "Created with Highcharts 9.2.2 Fecha Agua útil Precipitaciones y riegos Agua úti…" at bounding box center [591, 351] width 700 height 313
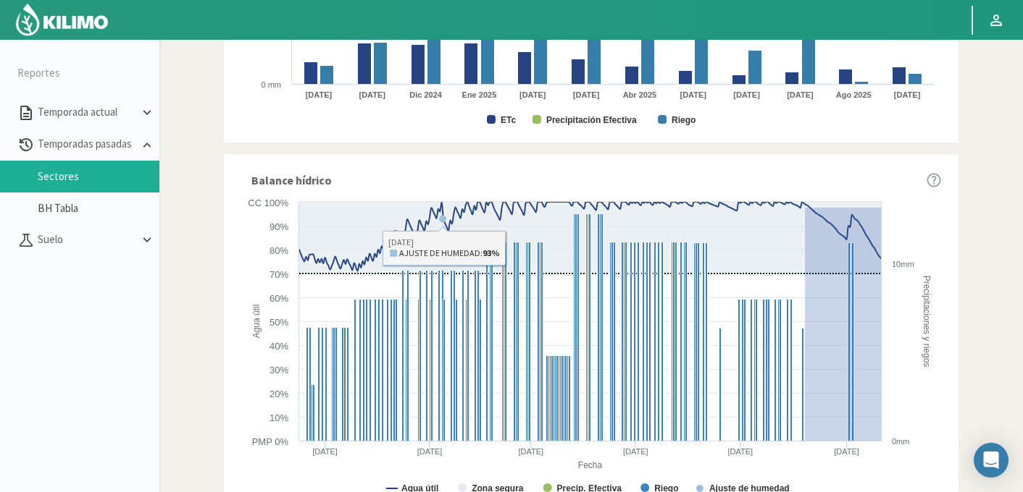
drag, startPoint x: 805, startPoint y: 207, endPoint x: 968, endPoint y: 539, distance: 369.6
click at [968, 492] on html "Principal Perfil Perfil Salir Reportes Temporada actual Temporadas pasadas Sect…" at bounding box center [511, 246] width 1023 height 492
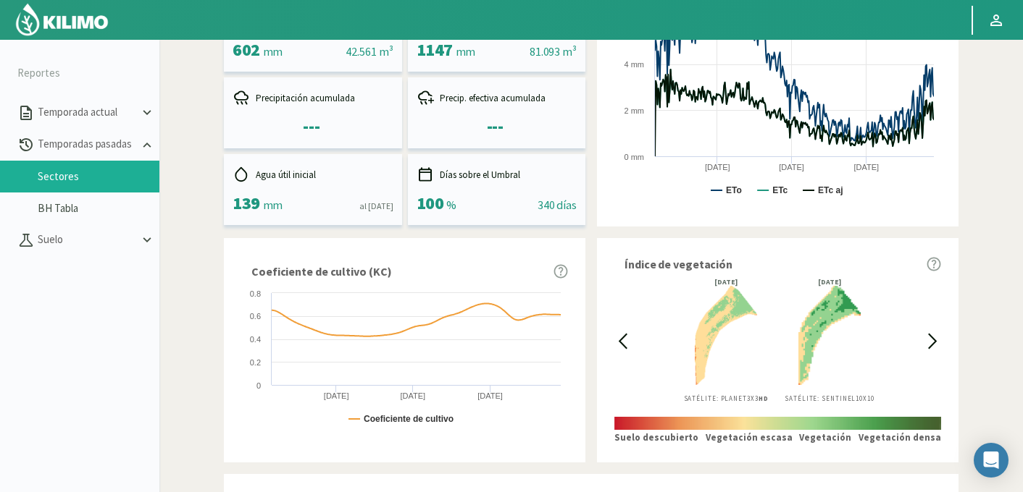
scroll to position [0, 0]
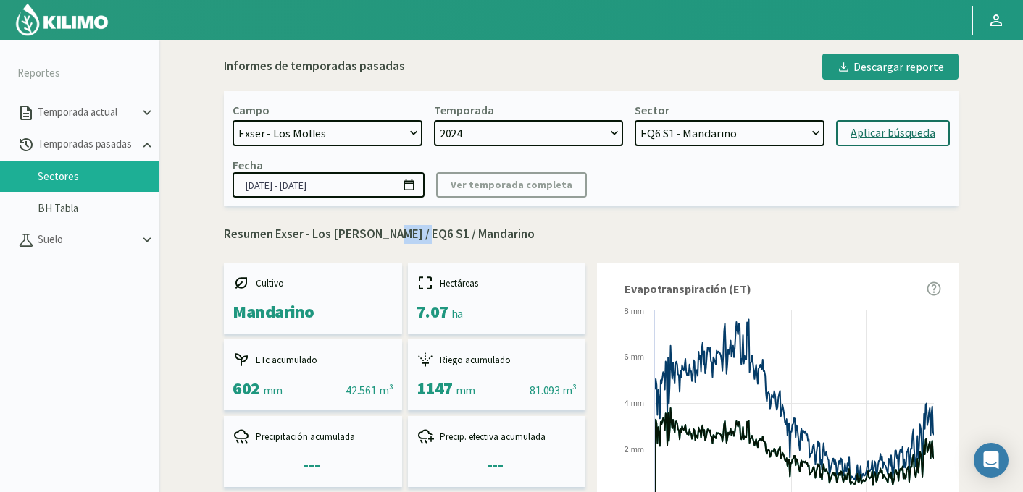
click at [709, 130] on select "EQ2 S4 - Mandarino EQ2 S3 - Mandarino EQ1B S1 - Uva EQ6 S4 - Uva EQ6 S3 - Uva E…" at bounding box center [729, 133] width 190 height 26
click at [634, 120] on select "EQ2 S4 - Mandarino EQ2 S3 - Mandarino EQ1B S1 - Uva EQ6 S4 - Uva EQ6 S3 - Uva E…" at bounding box center [729, 133] width 190 height 26
click at [868, 130] on div "Aplicar búsqueda" at bounding box center [892, 133] width 85 height 17
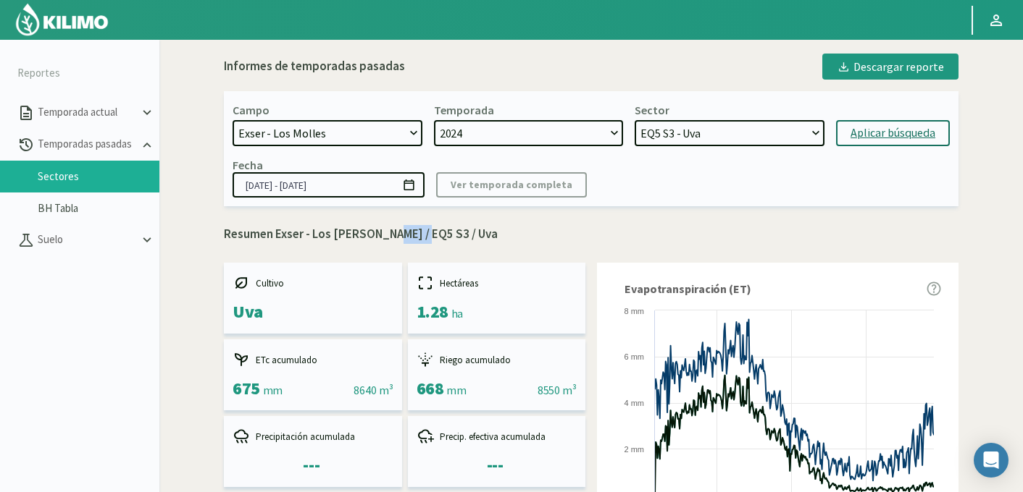
drag, startPoint x: 378, startPoint y: 230, endPoint x: 412, endPoint y: 230, distance: 34.0
click at [412, 230] on p "Resumen Exser - Los Molles / EQ5 S3 / Uva" at bounding box center [591, 234] width 734 height 19
copy p "EQ5 S3"
click at [681, 140] on select "EQ2 S4 - Mandarino EQ2 S3 - Mandarino EQ1B S1 - Uva EQ6 S4 - Uva EQ6 S3 - Uva E…" at bounding box center [729, 133] width 190 height 26
click at [634, 120] on select "EQ2 S4 - Mandarino EQ2 S3 - Mandarino EQ1B S1 - Uva EQ6 S4 - Uva EQ6 S3 - Uva E…" at bounding box center [729, 133] width 190 height 26
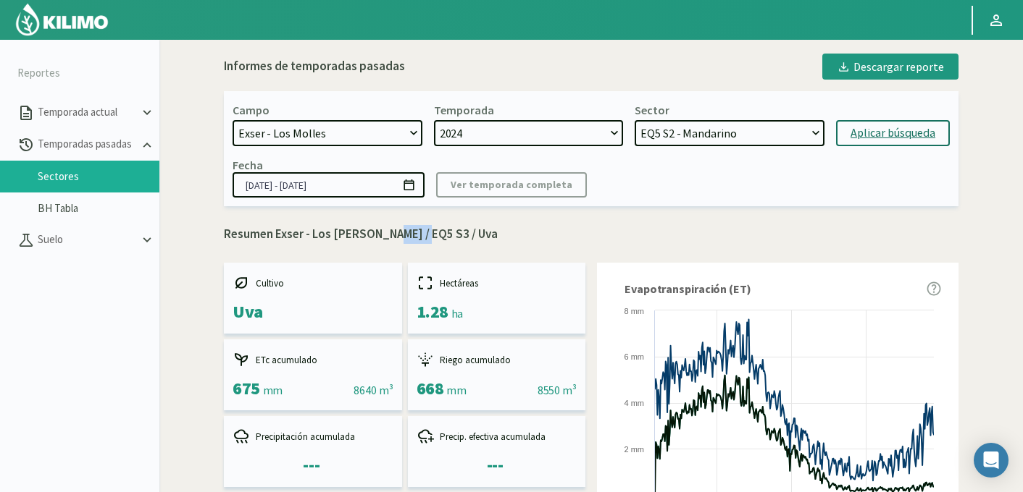
click at [896, 128] on div "Aplicar búsqueda" at bounding box center [892, 133] width 85 height 17
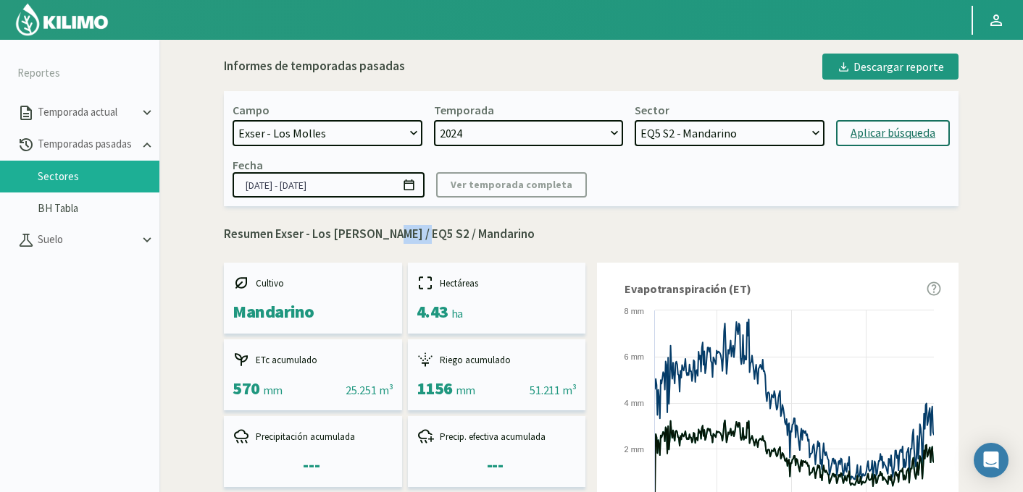
drag, startPoint x: 379, startPoint y: 235, endPoint x: 412, endPoint y: 236, distance: 33.3
click at [412, 236] on p "Resumen Exser - Los Molles / EQ5 S2 / Mandarino" at bounding box center [591, 234] width 734 height 19
copy p "EQ5 S2"
click at [695, 127] on select "EQ2 S4 - Mandarino EQ2 S3 - Mandarino EQ1B S1 - Uva EQ6 S4 - Uva EQ6 S3 - Uva E…" at bounding box center [729, 133] width 190 height 26
click at [634, 120] on select "EQ2 S4 - Mandarino EQ2 S3 - Mandarino EQ1B S1 - Uva EQ6 S4 - Uva EQ6 S3 - Uva E…" at bounding box center [729, 133] width 190 height 26
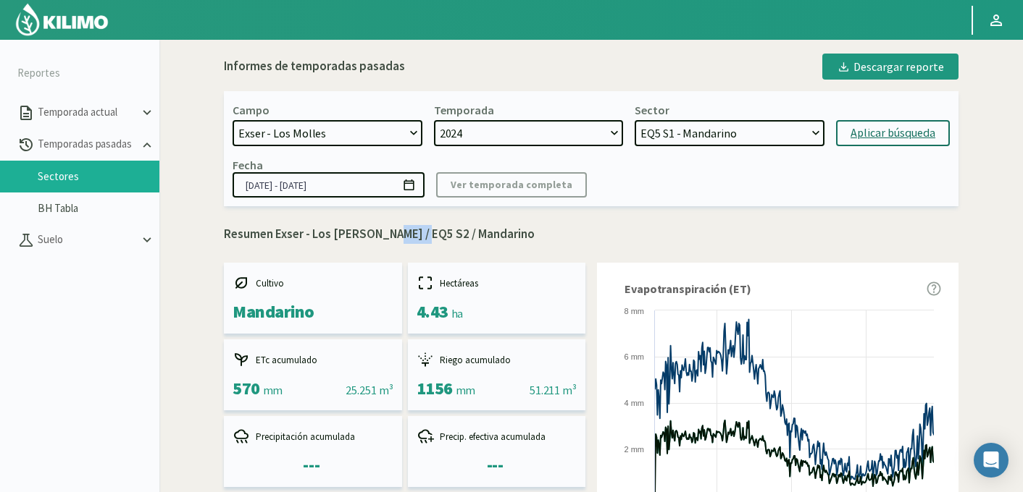
click at [871, 137] on div "Aplicar búsqueda" at bounding box center [892, 133] width 85 height 17
select select "101: Object"
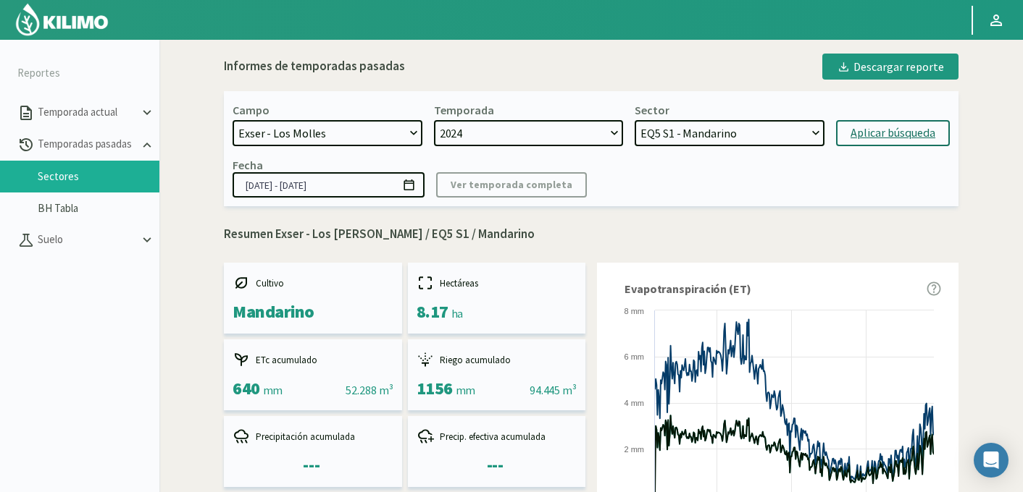
click at [408, 227] on p "Resumen Exser - Los Molles / EQ5 S1 / Mandarino" at bounding box center [591, 234] width 734 height 19
drag, startPoint x: 413, startPoint y: 236, endPoint x: 378, endPoint y: 234, distance: 34.8
click at [378, 234] on p "Resumen Exser - Los Molles / EQ5 S1 / Mandarino" at bounding box center [591, 234] width 734 height 19
copy p "EQ5 S1"
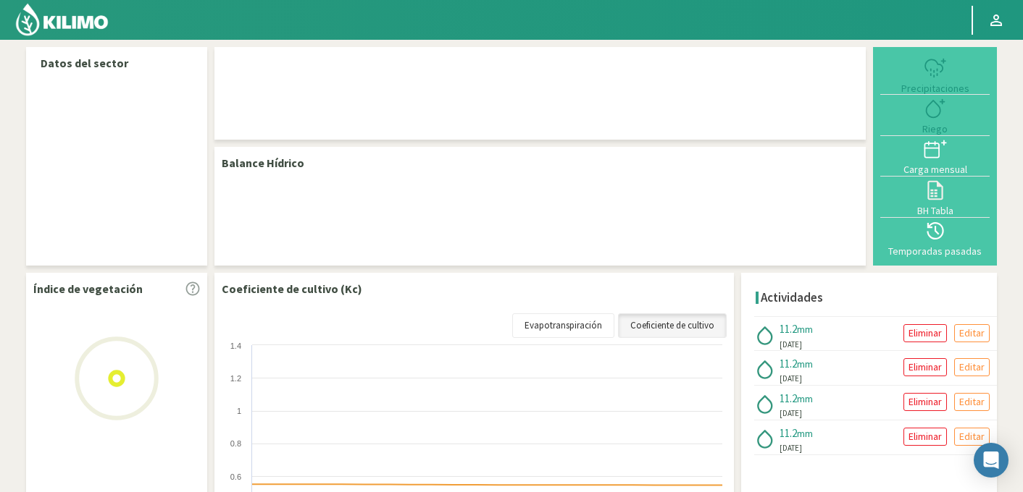
select select "87: Object"
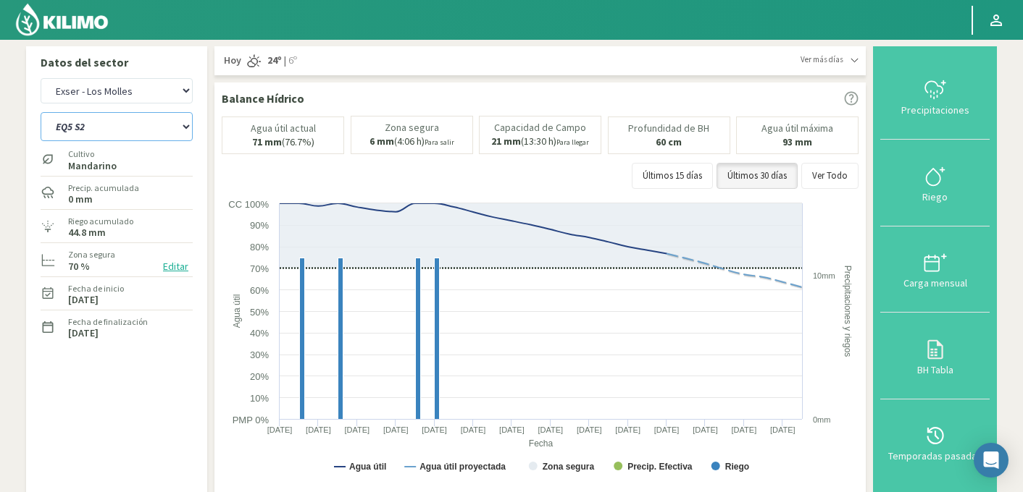
click at [112, 125] on select "EQ1A S3 EQ1A S4 EQ1A S5 EQ1B S1 EQ1B S2 EQ1B S3 EQ1B S4 EQ1B S5 EQ2 S1 EQ2 S3 E…" at bounding box center [117, 126] width 152 height 29
select select "16: Object"
click at [41, 112] on select "EQ1A S3 EQ1A S4 EQ1A S5 EQ1B S1 EQ1B S2 EQ1B S3 EQ1B S4 EQ1B S5 EQ2 S1 EQ2 S3 E…" at bounding box center [117, 126] width 152 height 29
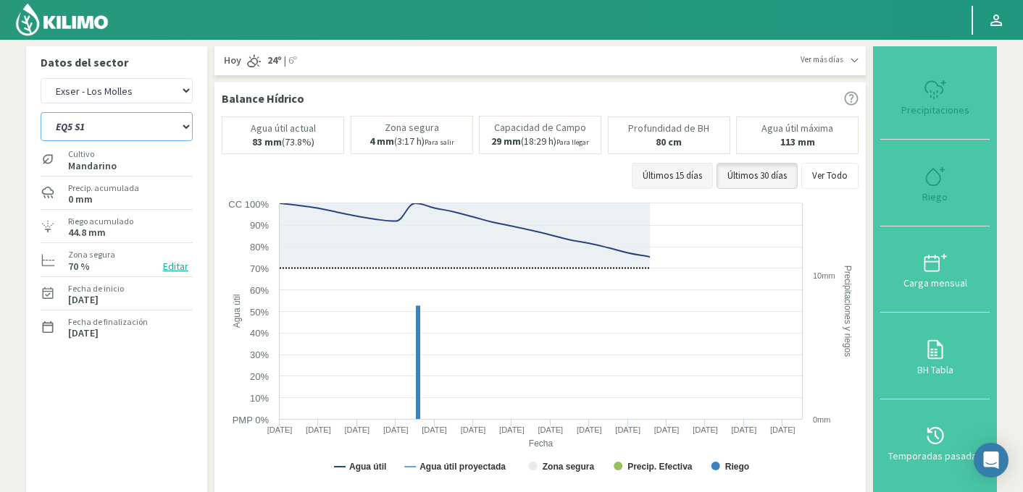
select select "362: Object"
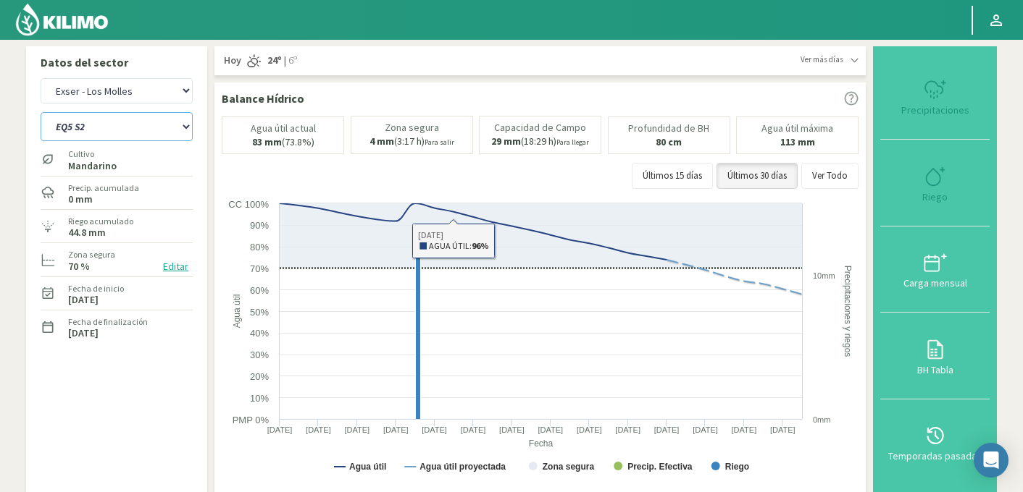
select select "39: Object"
click at [936, 180] on icon at bounding box center [934, 176] width 23 height 23
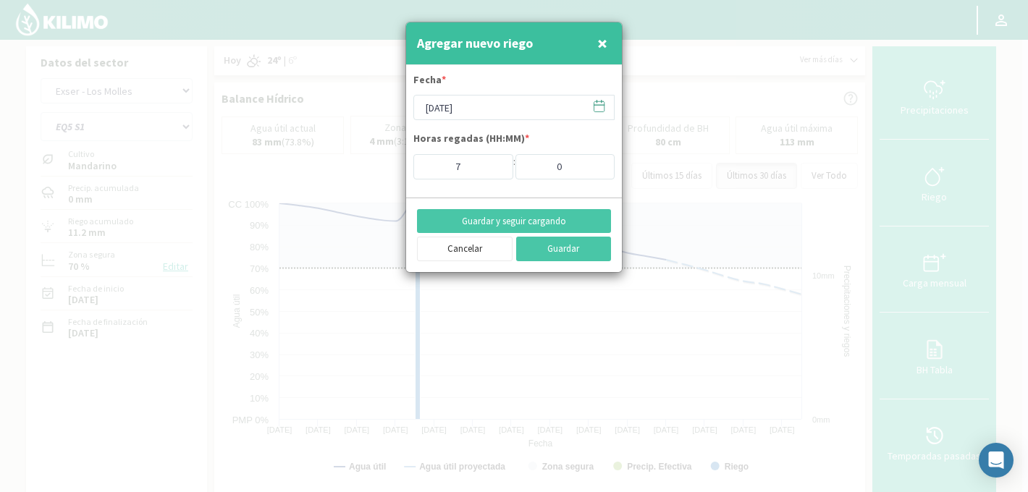
click at [599, 111] on icon at bounding box center [599, 106] width 14 height 14
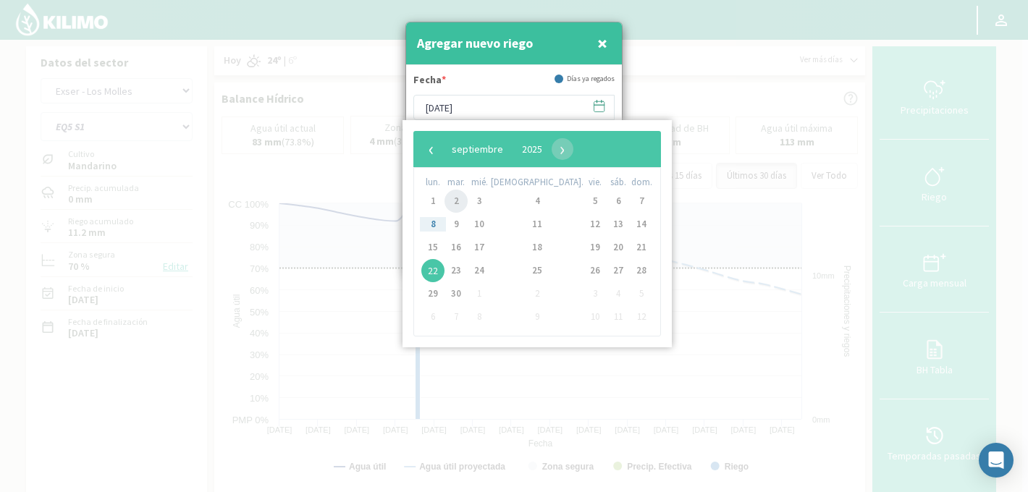
click at [461, 202] on span "2" at bounding box center [456, 201] width 23 height 23
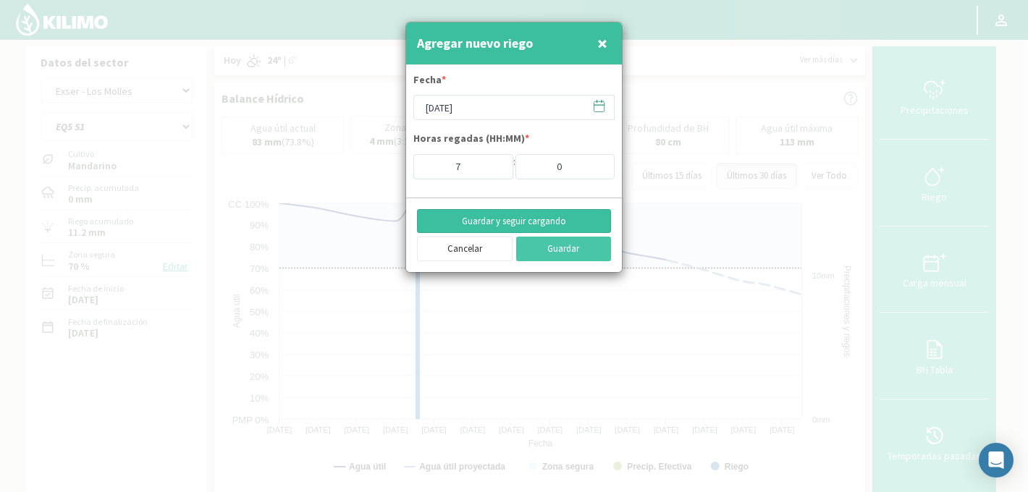
click at [525, 225] on button "Guardar y seguir cargando" at bounding box center [514, 221] width 194 height 25
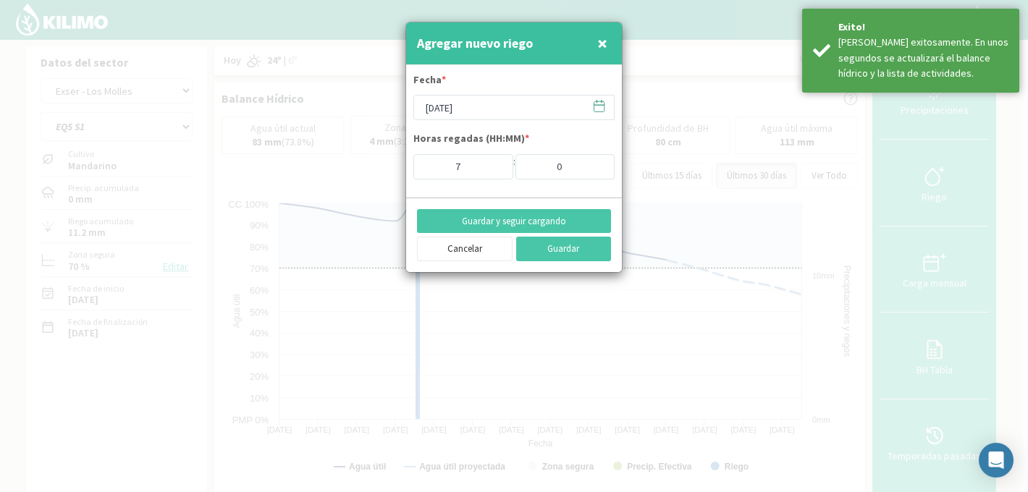
click at [598, 110] on icon at bounding box center [599, 106] width 14 height 14
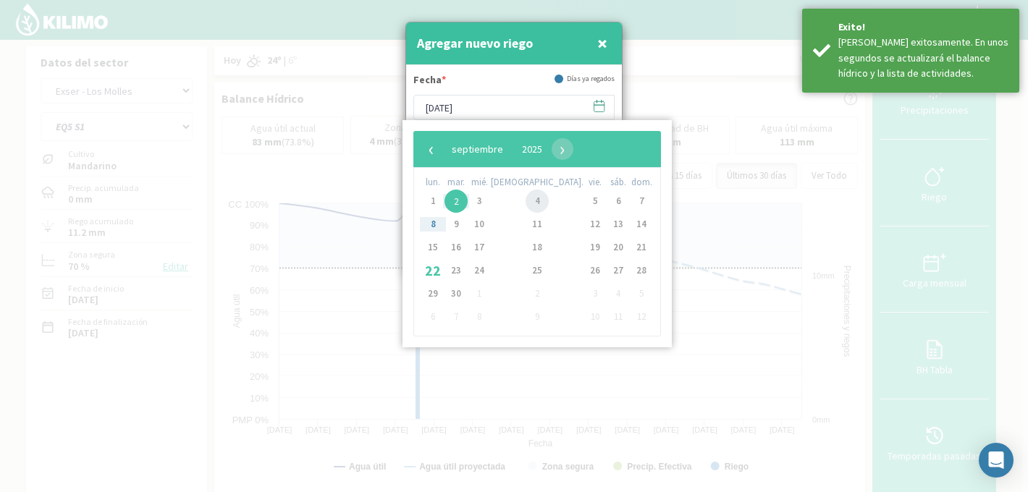
click at [526, 202] on span "4" at bounding box center [537, 201] width 23 height 23
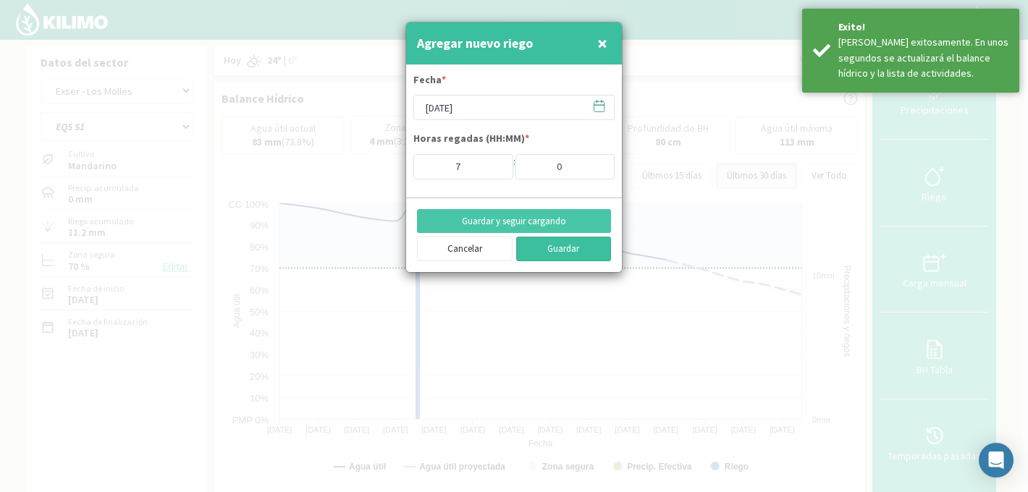
click at [559, 251] on button "Guardar" at bounding box center [564, 249] width 96 height 25
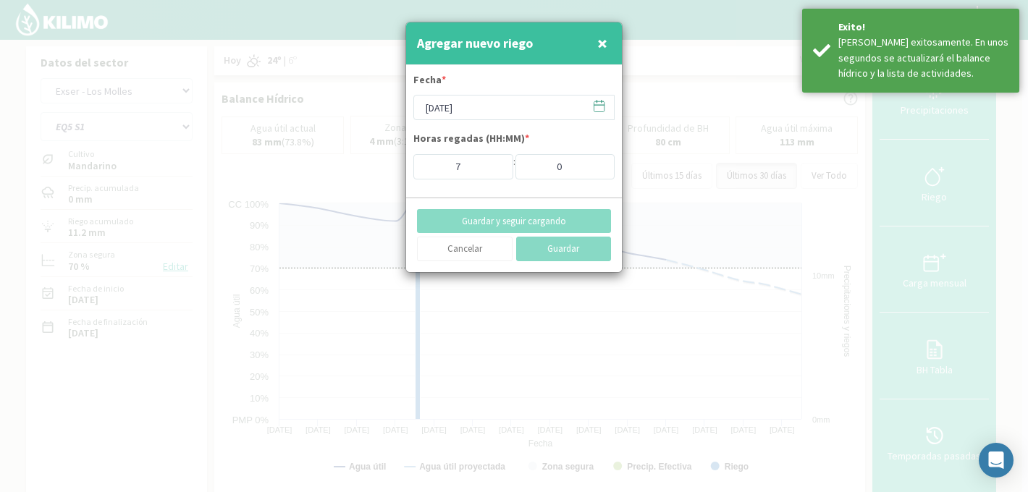
type input "[DATE]"
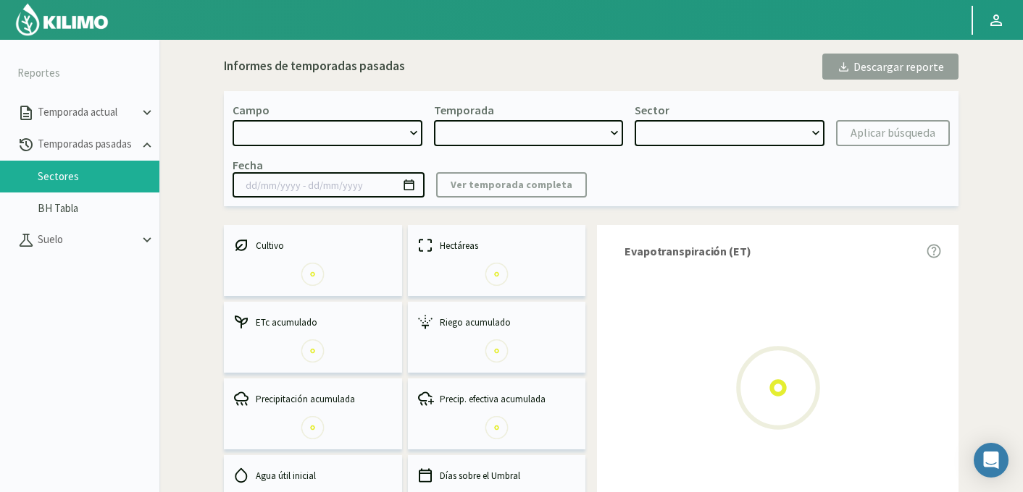
select select "737: Object"
type input "[DATE] - [DATE]"
select select "0: 2024"
select select "9: Object"
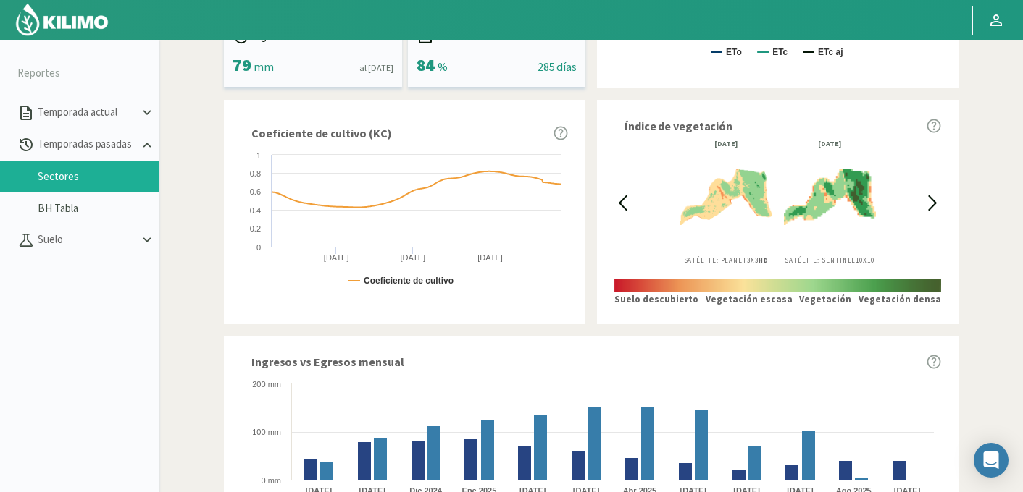
scroll to position [873, 0]
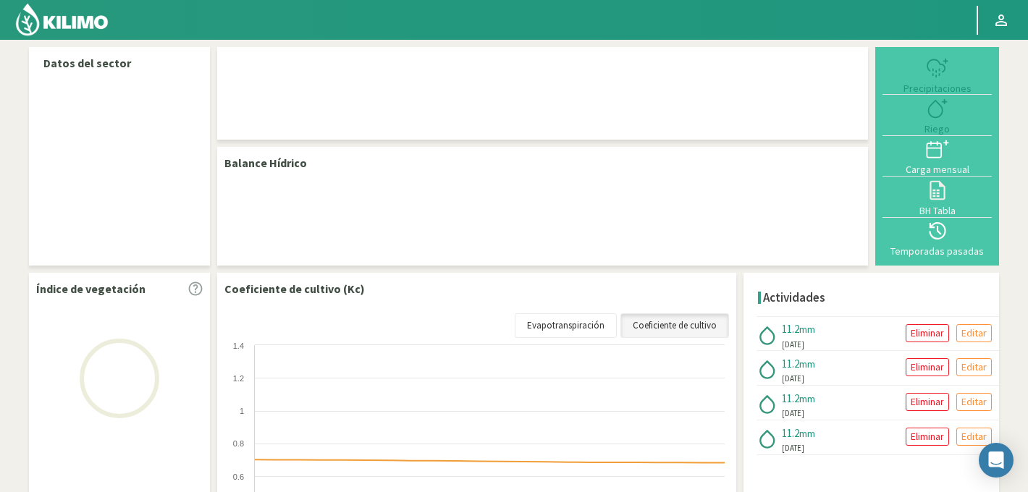
select select "87: Object"
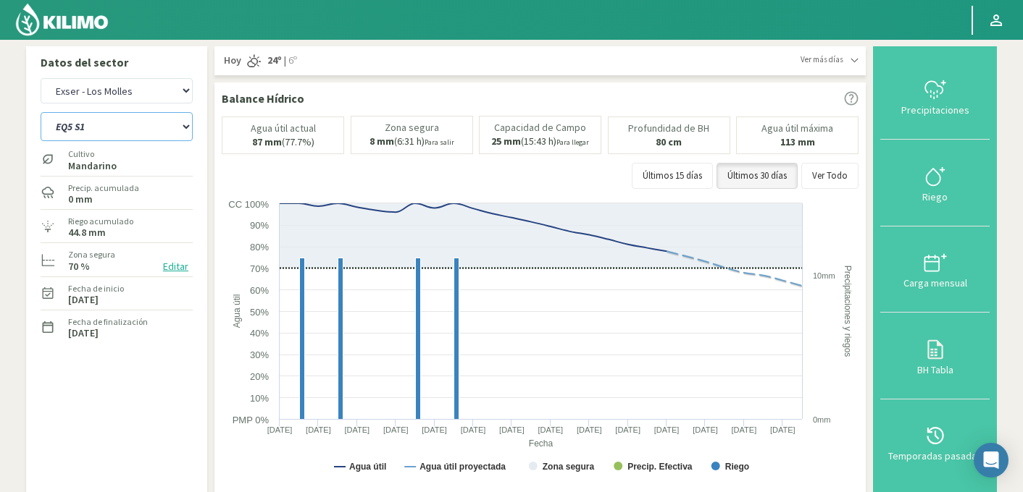
click at [128, 124] on select "EQ1A S3 EQ1A S4 EQ1A S5 EQ1B S1 EQ1B S2 EQ1B S3 EQ1B S4 EQ1B S5 EQ2 S1 EQ2 S3 E…" at bounding box center [117, 126] width 152 height 29
click at [41, 112] on select "EQ1A S3 EQ1A S4 EQ1A S5 EQ1B S1 EQ1B S2 EQ1B S3 EQ1B S4 EQ1B S5 EQ2 S1 EQ2 S3 E…" at bounding box center [117, 126] width 152 height 29
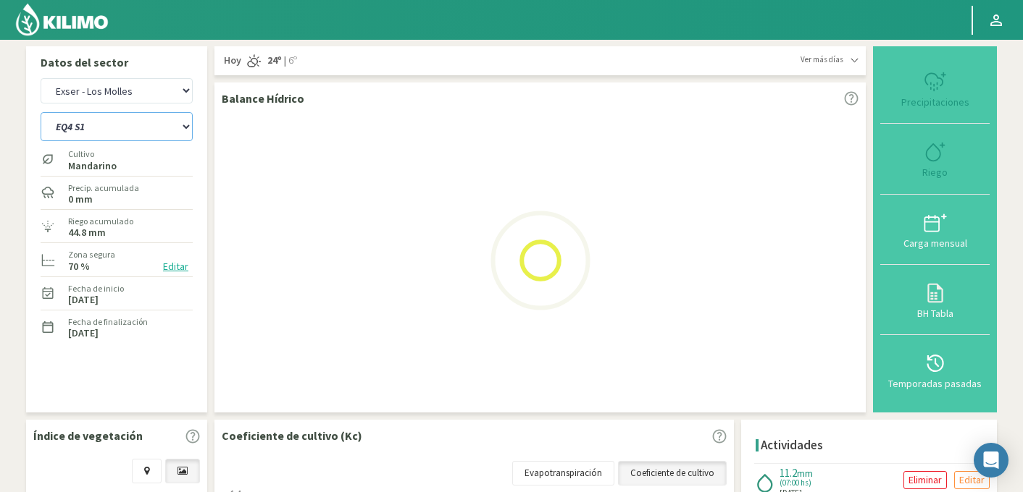
select select "16: Object"
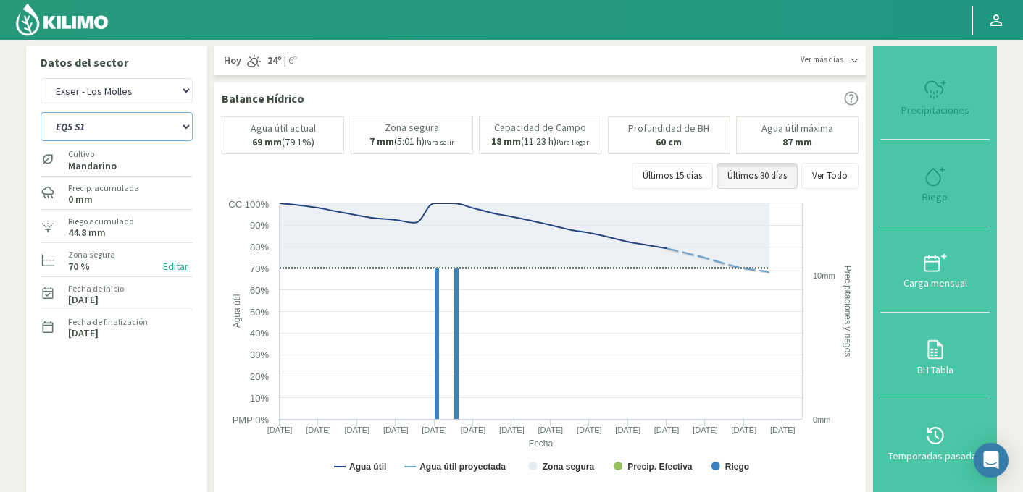
select select "362: Object"
select select "38: Object"
click at [936, 178] on icon at bounding box center [934, 176] width 23 height 23
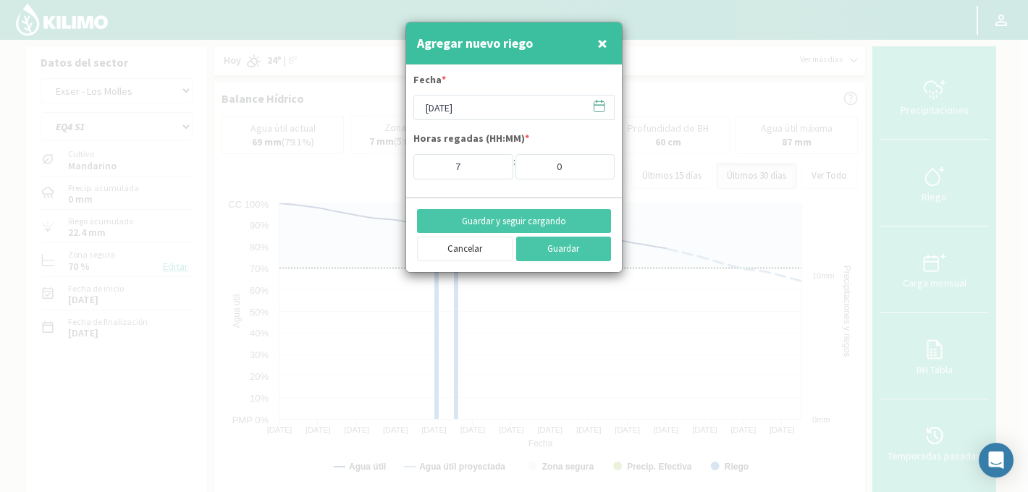
click at [603, 102] on icon at bounding box center [599, 106] width 14 height 14
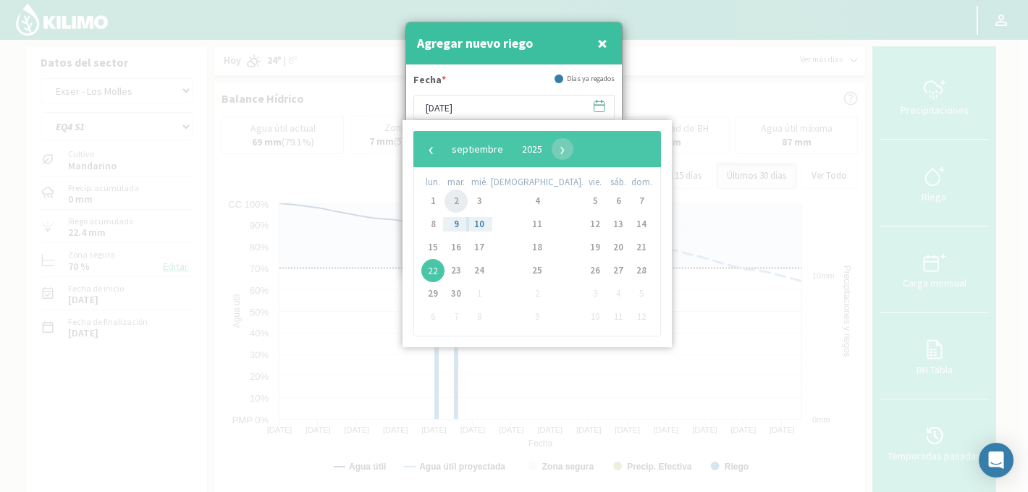
click at [461, 199] on span "2" at bounding box center [456, 201] width 23 height 23
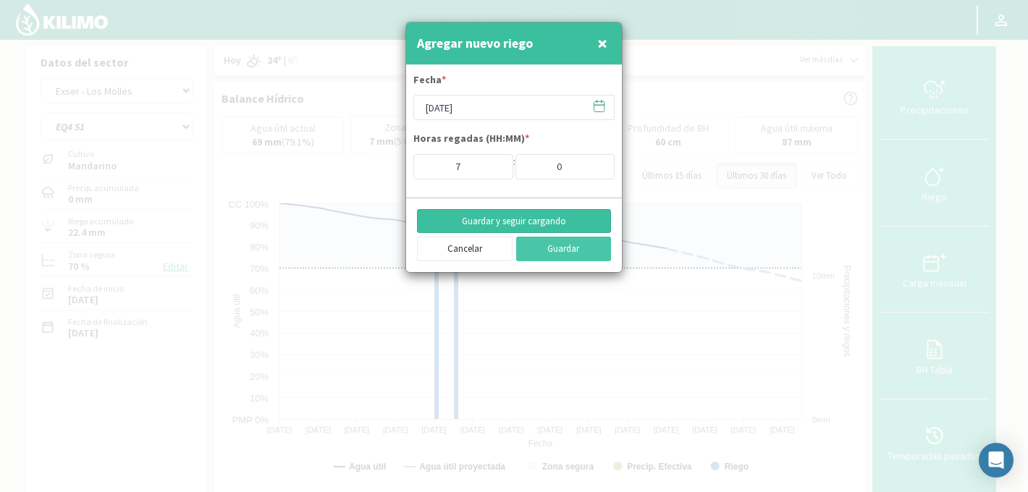
click at [514, 219] on button "Guardar y seguir cargando" at bounding box center [514, 221] width 194 height 25
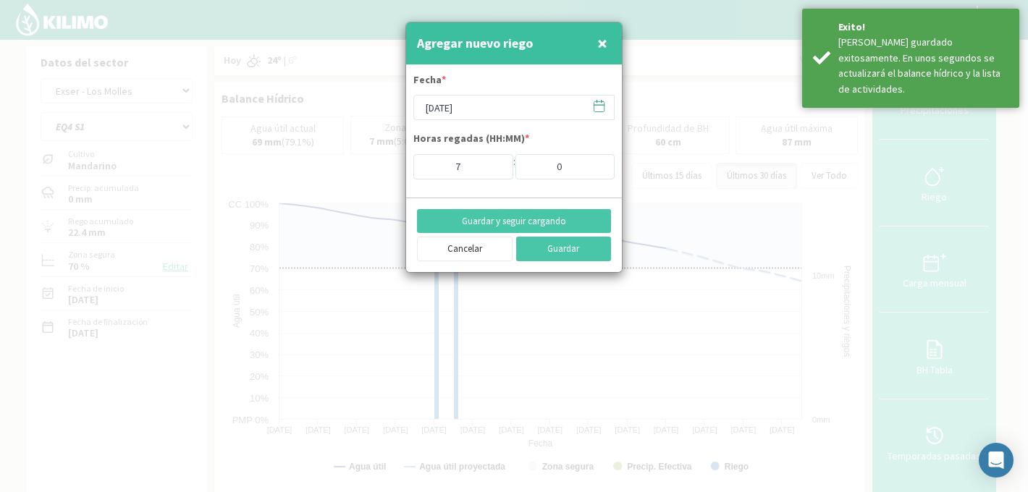
click at [600, 109] on icon at bounding box center [599, 106] width 14 height 14
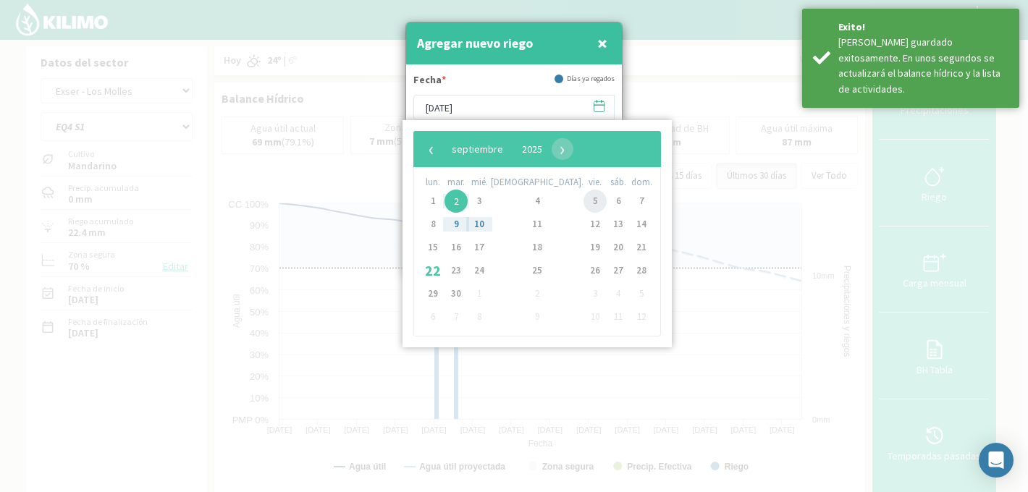
click at [584, 199] on span "5" at bounding box center [595, 201] width 23 height 23
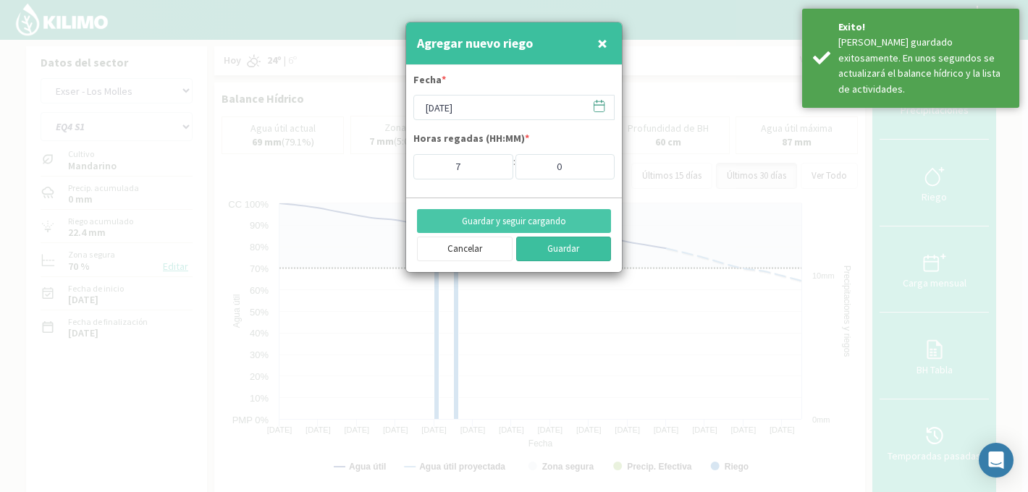
click at [547, 251] on button "Guardar" at bounding box center [564, 249] width 96 height 25
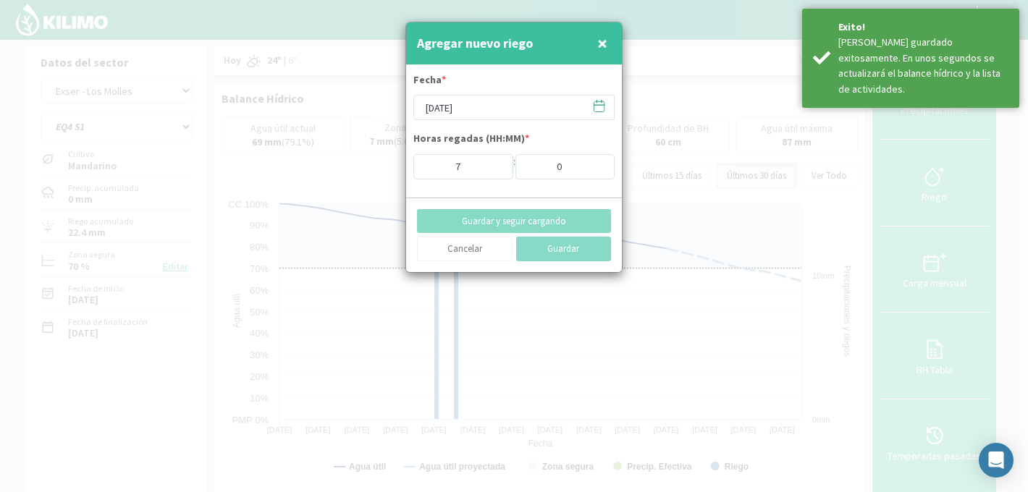
type input "22/09/2025"
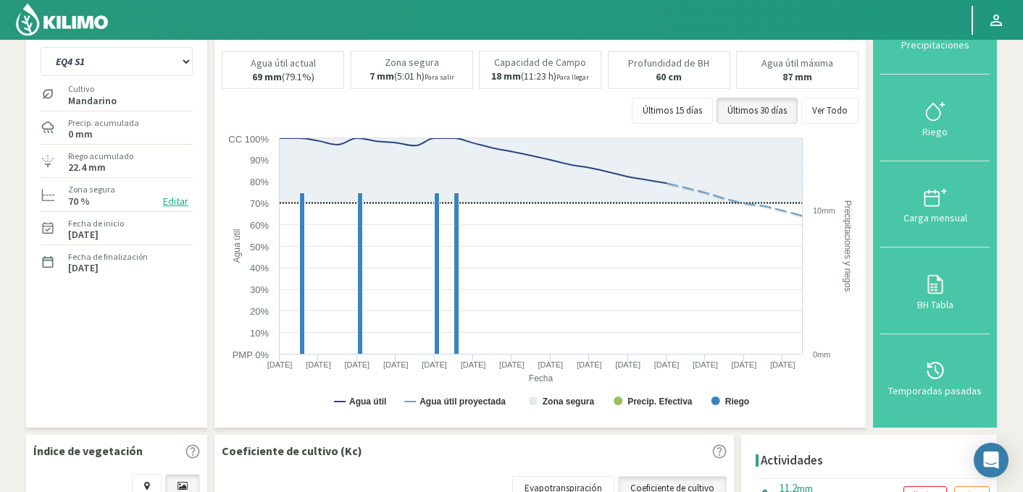
scroll to position [64, 0]
click at [93, 62] on select "EQ1A S3 EQ1A S4 EQ1A S5 EQ1B S1 EQ1B S2 EQ1B S3 EQ1B S4 EQ1B S5 EQ2 S1 EQ2 S3 E…" at bounding box center [117, 63] width 152 height 29
click at [41, 49] on select "EQ1A S3 EQ1A S4 EQ1A S5 EQ1B S1 EQ1B S2 EQ1B S3 EQ1B S4 EQ1B S5 EQ2 S1 EQ2 S3 E…" at bounding box center [117, 63] width 152 height 29
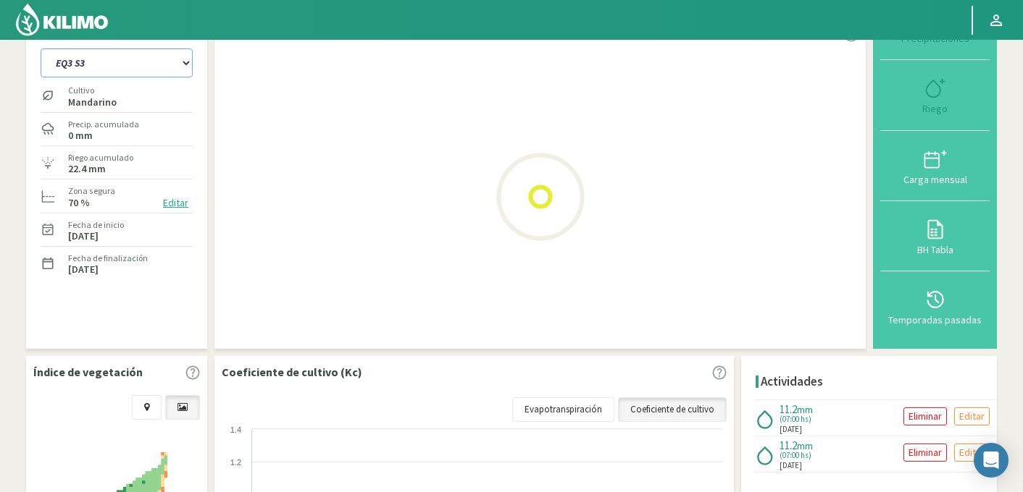
select select "38: Object"
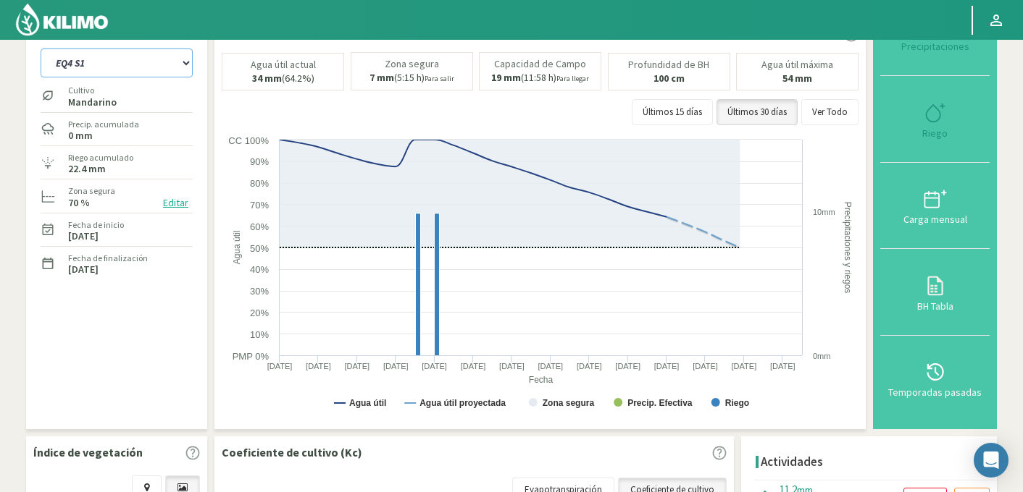
select select "637: Object"
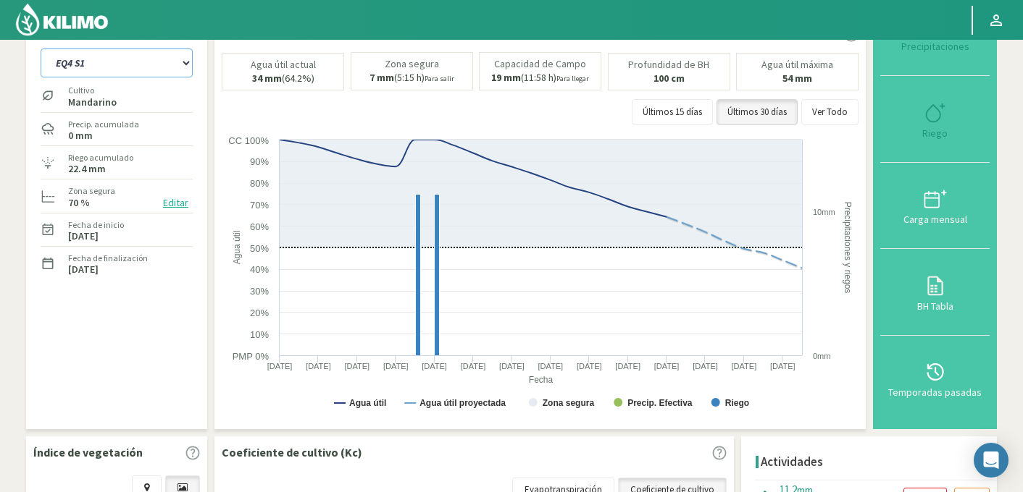
select select "60: Object"
click at [941, 118] on icon at bounding box center [934, 112] width 23 height 23
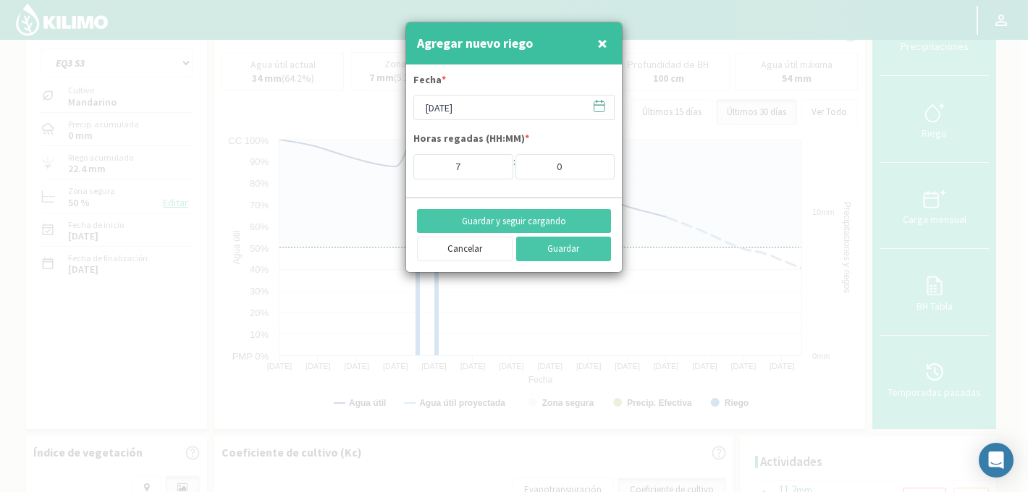
click at [603, 108] on icon at bounding box center [599, 106] width 14 height 14
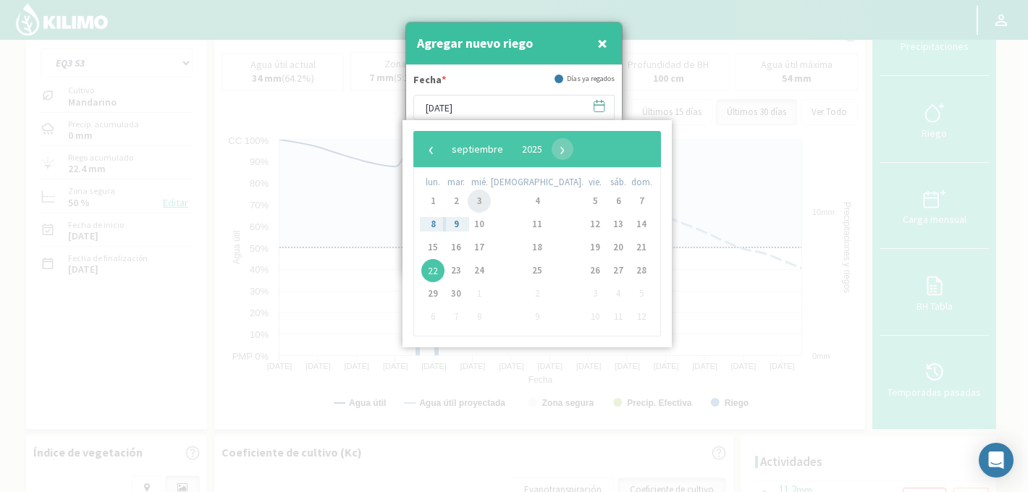
click at [491, 198] on span "3" at bounding box center [479, 201] width 23 height 23
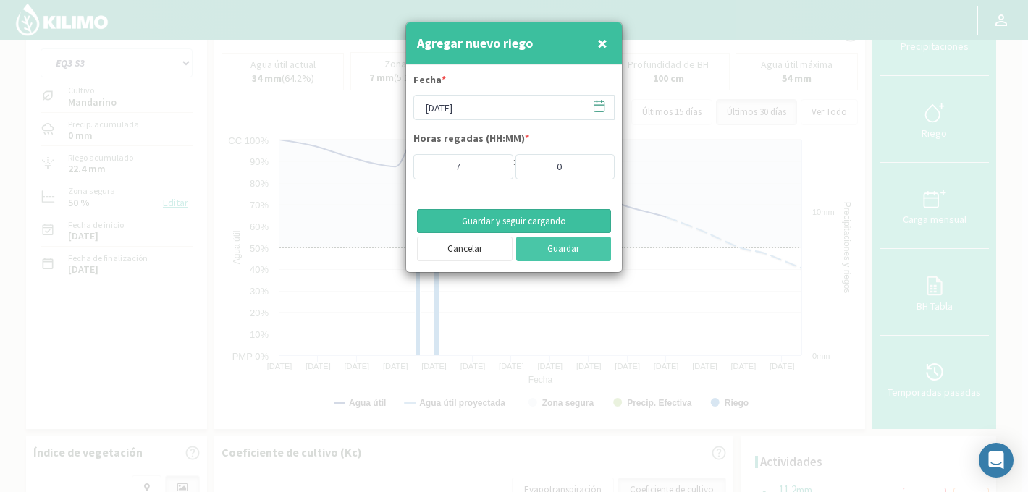
click at [510, 220] on button "Guardar y seguir cargando" at bounding box center [514, 221] width 194 height 25
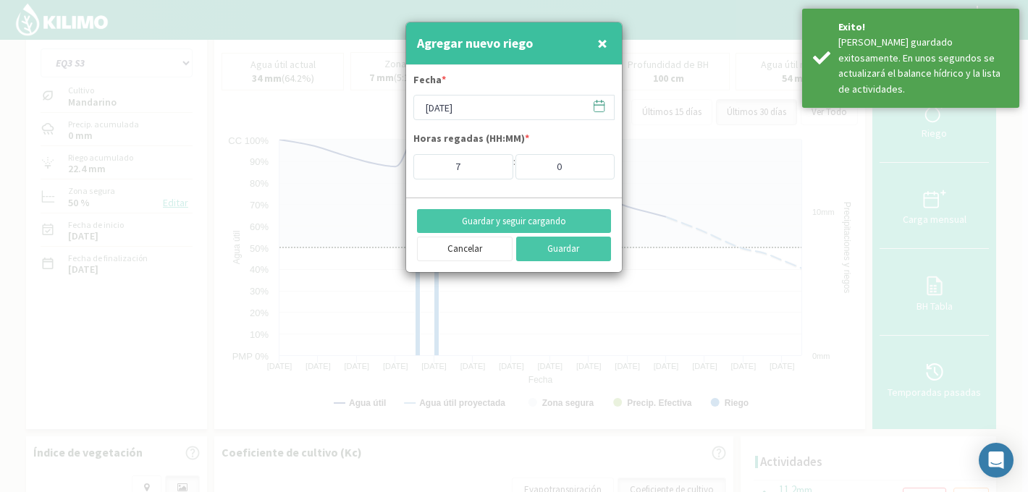
click at [600, 106] on icon at bounding box center [599, 106] width 14 height 14
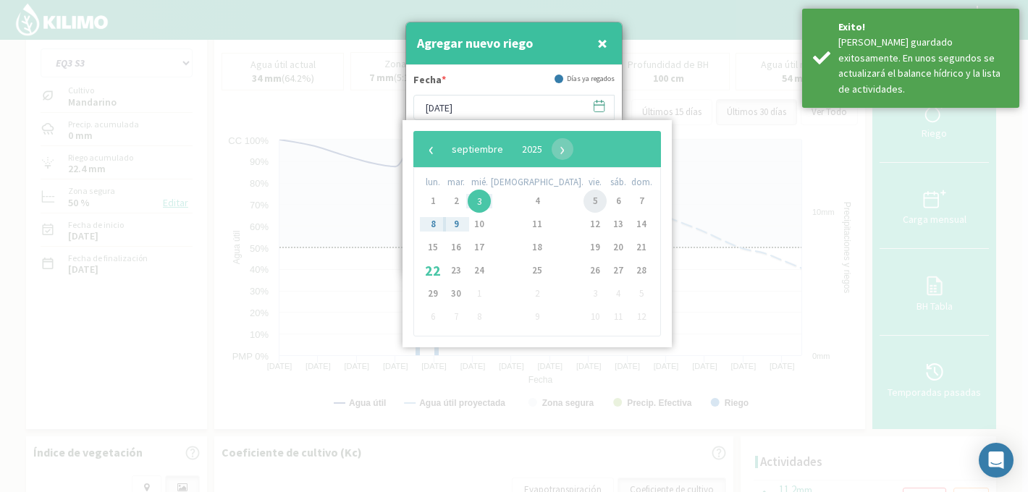
click at [584, 203] on span "5" at bounding box center [595, 201] width 23 height 23
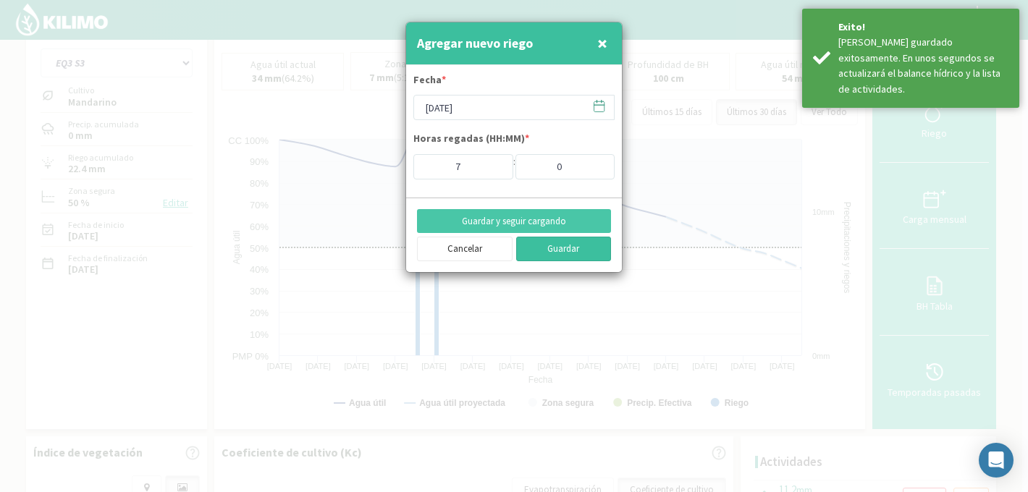
click at [548, 251] on button "Guardar" at bounding box center [564, 249] width 96 height 25
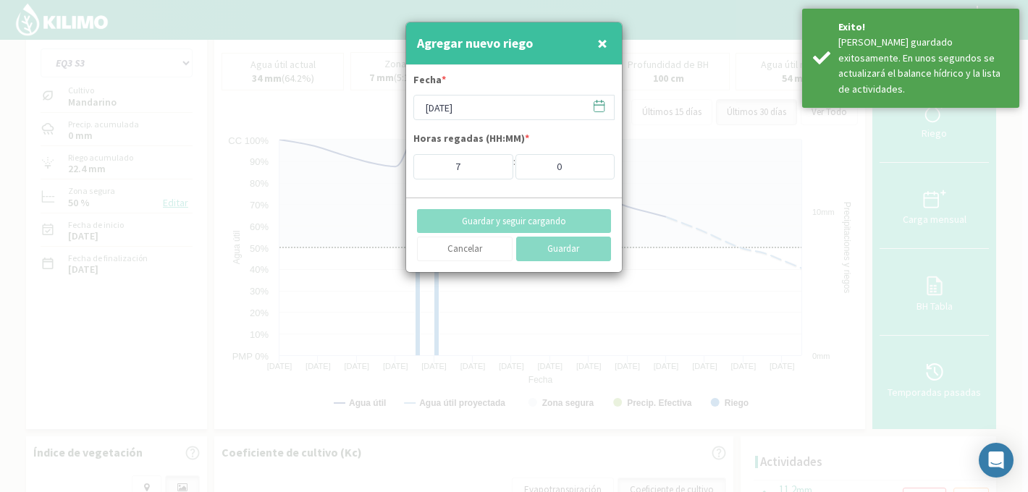
type input "22/09/2025"
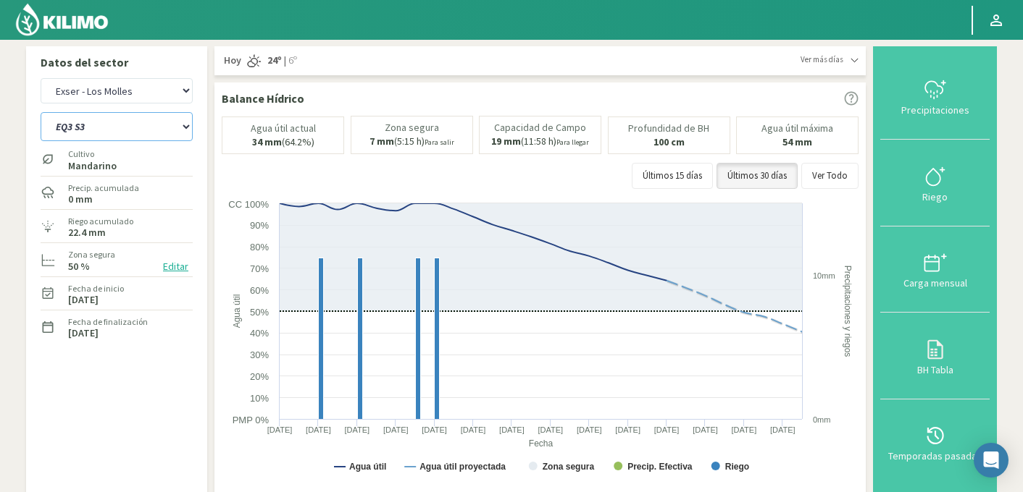
click at [122, 135] on select "EQ1A S3 EQ1A S4 EQ1A S5 EQ1B S1 EQ1B S2 EQ1B S3 EQ1B S4 EQ1B S5 EQ2 S1 EQ2 S3 E…" at bounding box center [117, 126] width 152 height 29
click at [41, 112] on select "EQ1A S3 EQ1A S4 EQ1A S5 EQ1B S1 EQ1B S2 EQ1B S3 EQ1B S4 EQ1B S5 EQ2 S1 EQ2 S3 E…" at bounding box center [117, 126] width 152 height 29
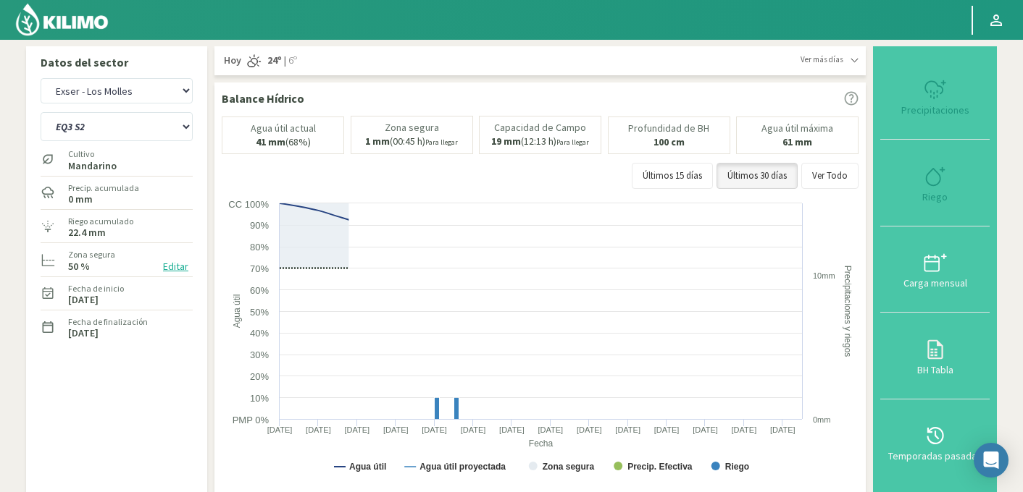
select select "60: Object"
select select "912: Object"
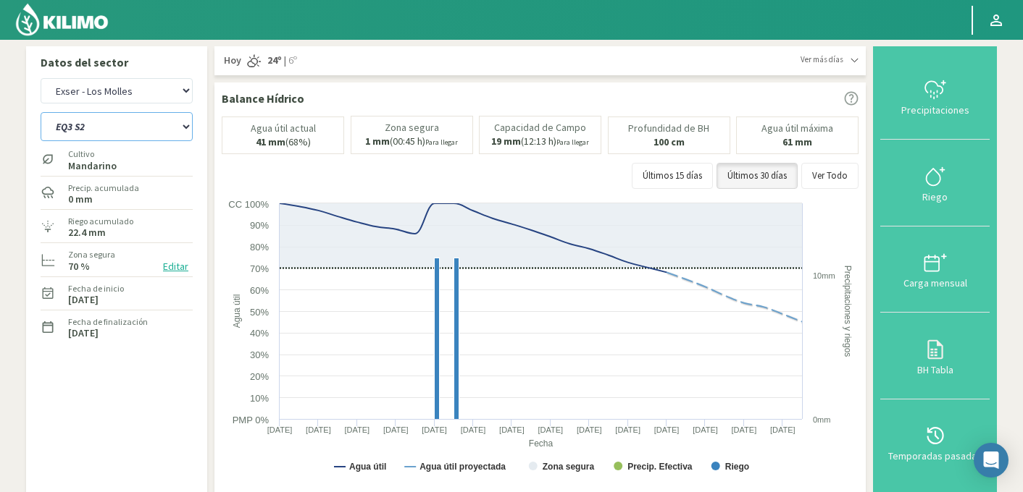
click at [124, 127] on select "EQ1A S3 EQ1A S4 EQ1A S5 EQ1B S1 EQ1B S2 EQ1B S3 EQ1B S4 EQ1B S5 EQ2 S1 EQ2 S3 E…" at bounding box center [117, 126] width 152 height 29
click at [41, 112] on select "EQ1A S3 EQ1A S4 EQ1A S5 EQ1B S1 EQ1B S2 EQ1B S3 EQ1B S4 EQ1B S5 EQ2 S1 EQ2 S3 E…" at bounding box center [117, 126] width 152 height 29
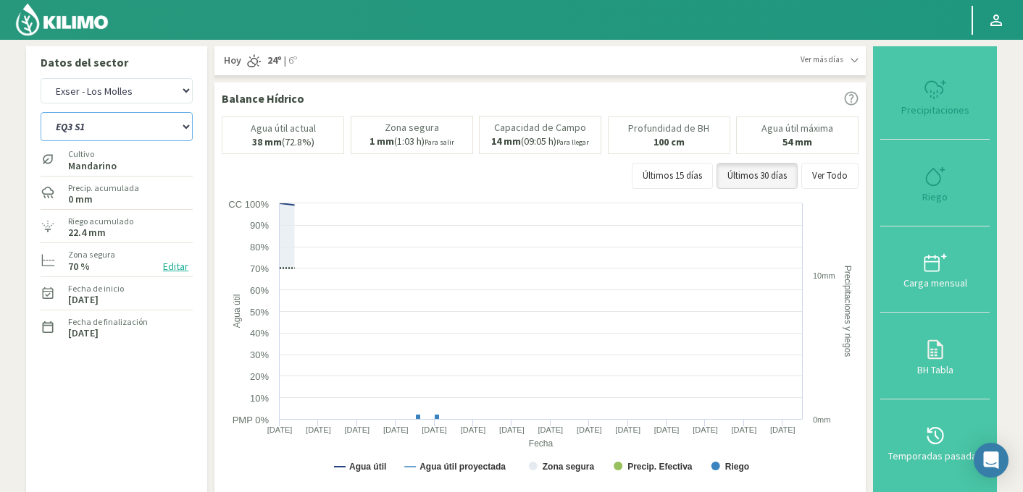
select select "82: Object"
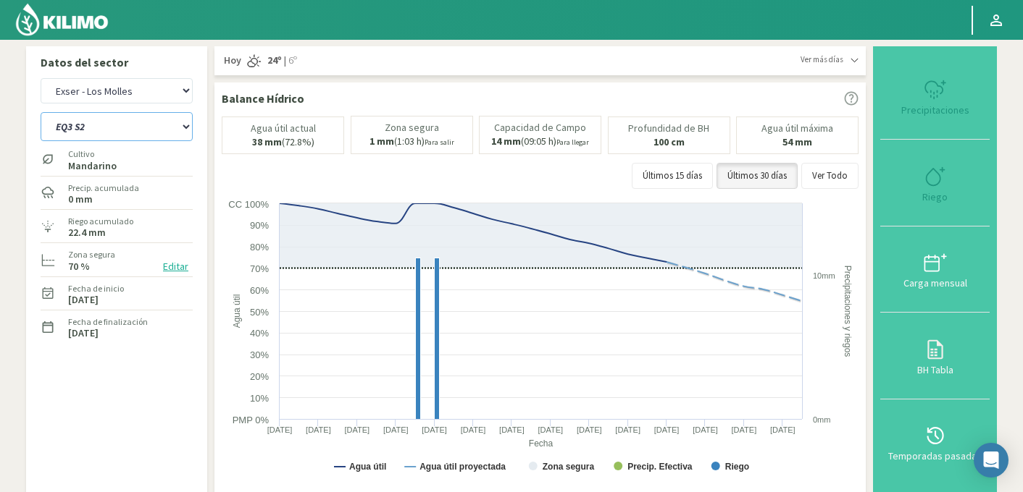
select select "1187: Object"
click at [106, 117] on select "EQ1A S3 EQ1A S4 EQ1A S5 EQ1B S1 EQ1B S2 EQ1B S3 EQ1B S4 EQ1B S5 EQ2 S1 EQ2 S3 E…" at bounding box center [117, 126] width 152 height 29
click at [41, 112] on select "EQ1A S3 EQ1A S4 EQ1A S5 EQ1B S1 EQ1B S2 EQ1B S3 EQ1B S4 EQ1B S5 EQ2 S1 EQ2 S3 E…" at bounding box center [117, 126] width 152 height 29
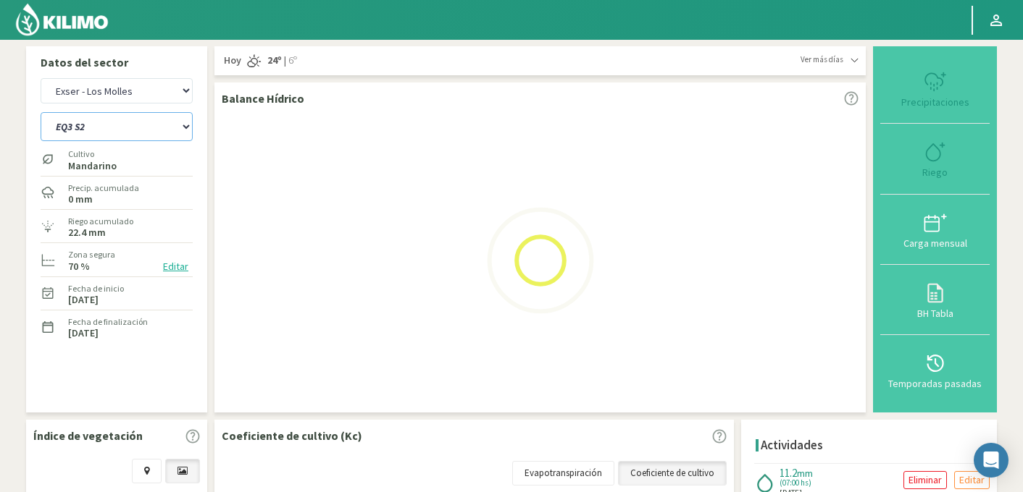
select select "104: Object"
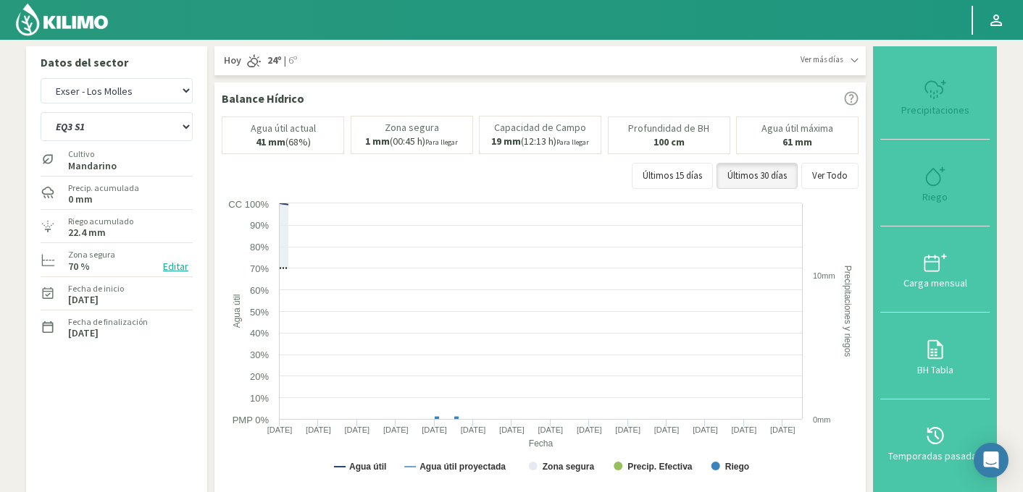
select select "1462: Object"
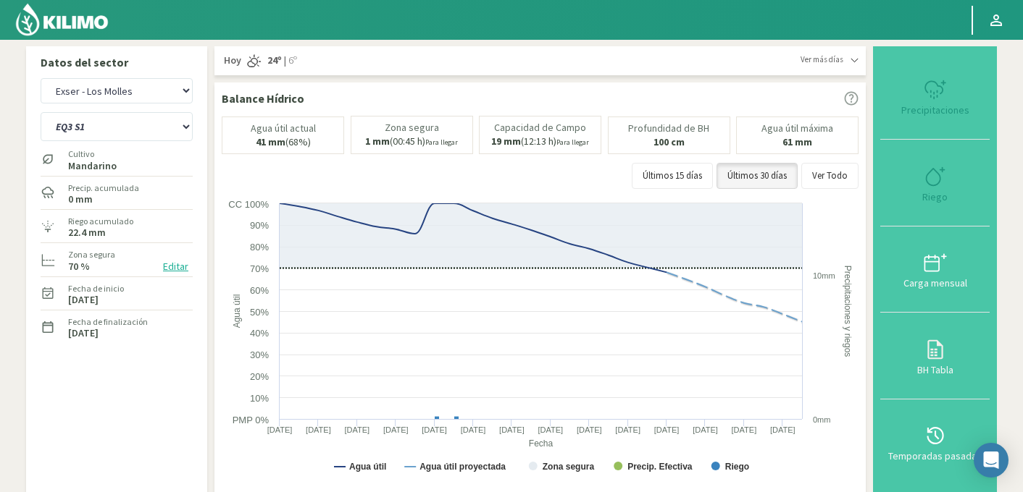
select select "128: Object"
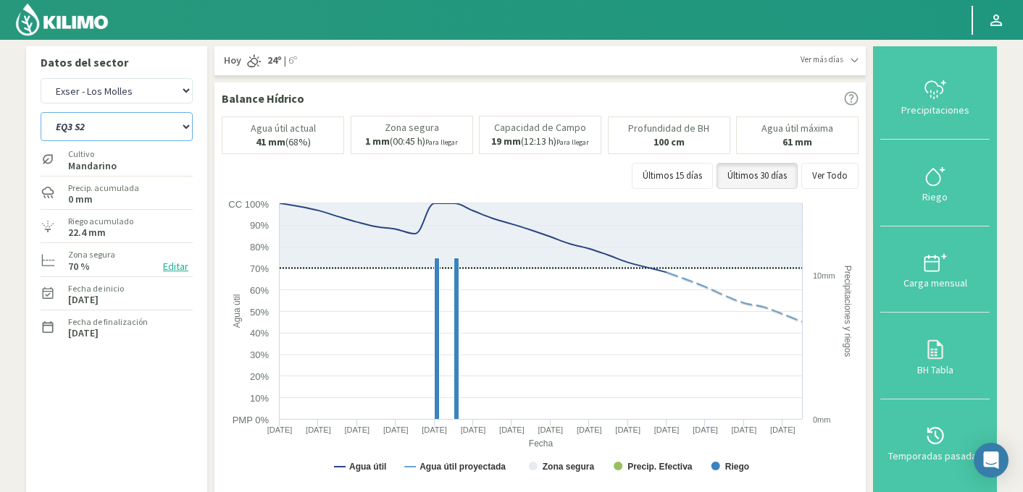
click at [114, 123] on select "EQ1A S3 EQ1A S4 EQ1A S5 EQ1B S1 EQ1B S2 EQ1B S3 EQ1B S4 EQ1B S5 EQ2 S1 EQ2 S3 E…" at bounding box center [117, 126] width 152 height 29
click at [41, 112] on select "EQ1A S3 EQ1A S4 EQ1A S5 EQ1B S1 EQ1B S2 EQ1B S3 EQ1B S4 EQ1B S5 EQ2 S1 EQ2 S3 E…" at bounding box center [117, 126] width 152 height 29
click at [960, 183] on div at bounding box center [934, 176] width 101 height 23
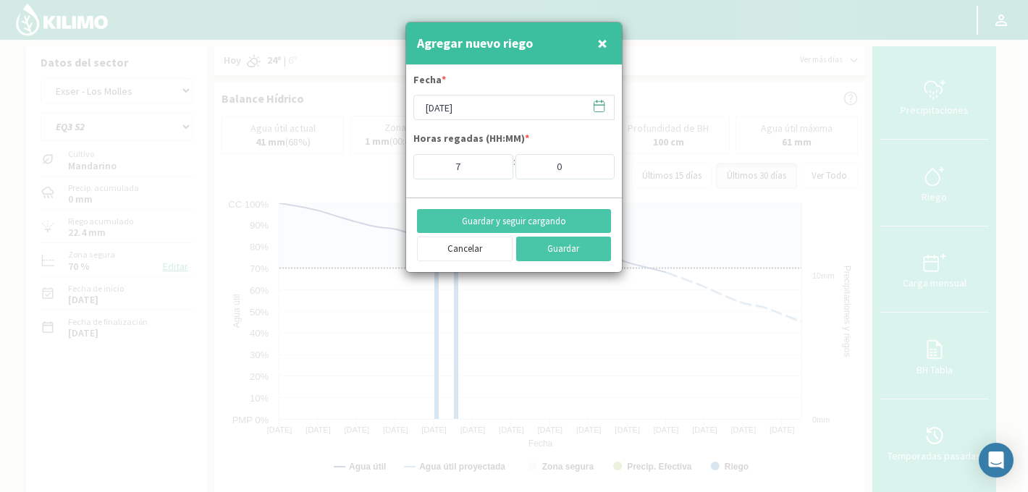
click at [595, 106] on icon at bounding box center [599, 106] width 14 height 14
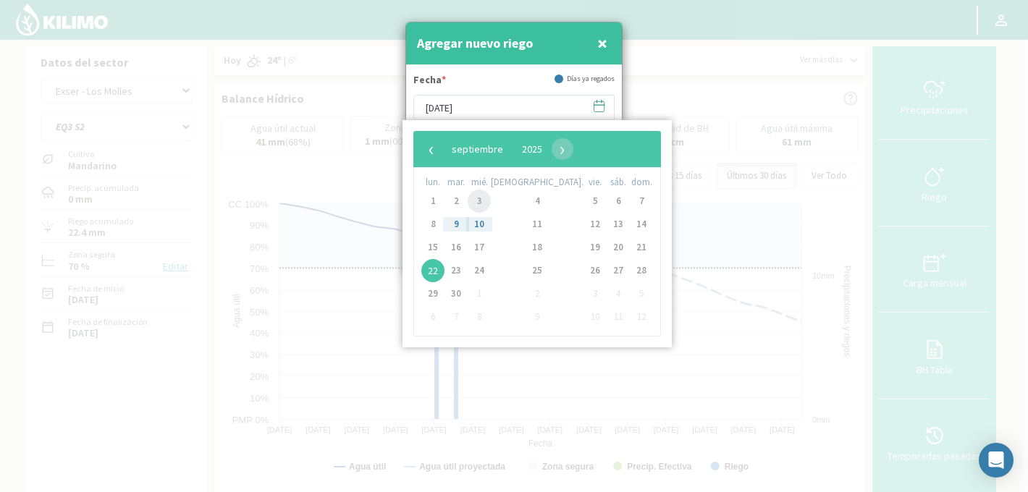
click at [482, 200] on span "3" at bounding box center [479, 201] width 23 height 23
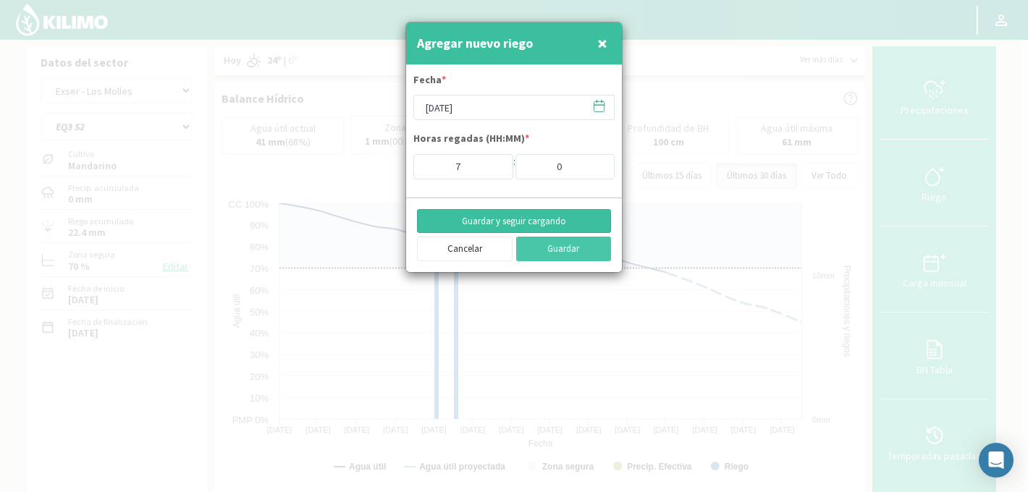
click at [533, 224] on button "Guardar y seguir cargando" at bounding box center [514, 221] width 194 height 25
click at [599, 109] on icon at bounding box center [599, 106] width 14 height 14
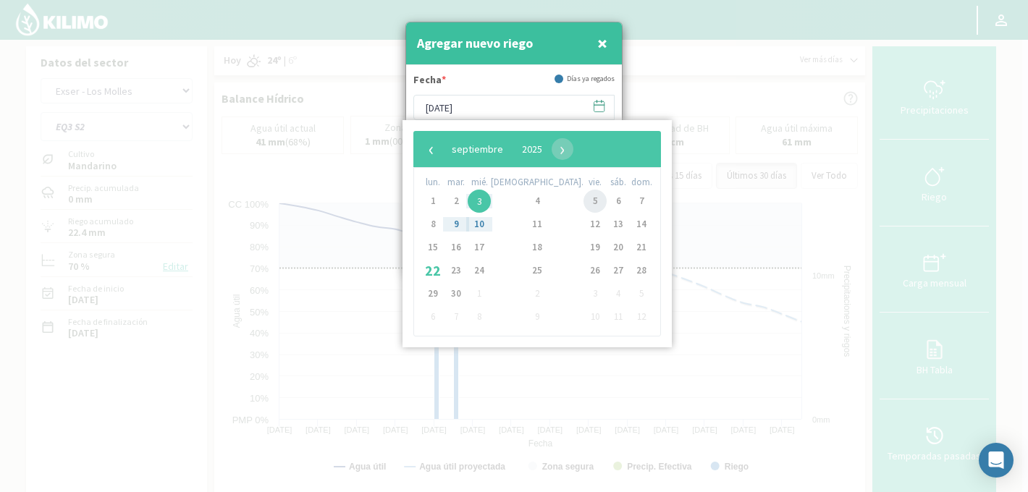
click at [584, 199] on span "5" at bounding box center [595, 201] width 23 height 23
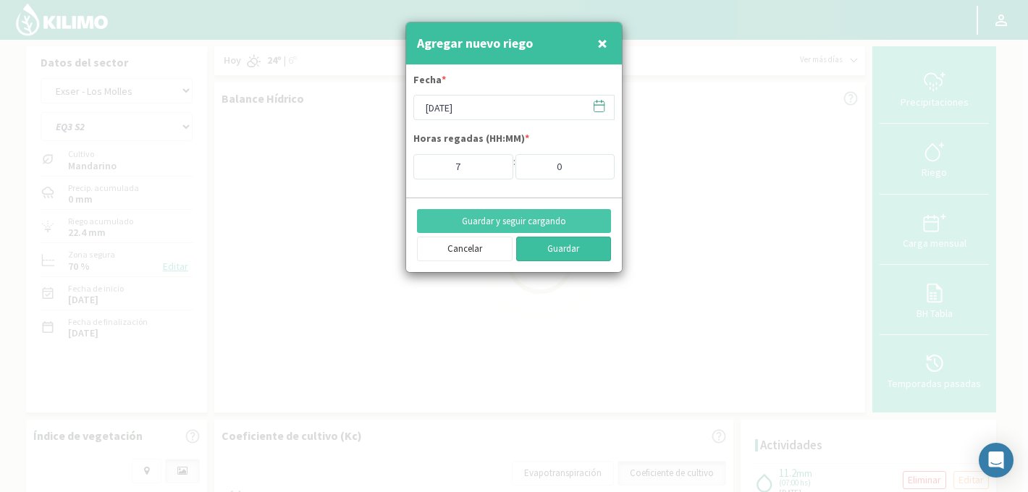
click at [548, 248] on button "Guardar" at bounding box center [564, 249] width 96 height 25
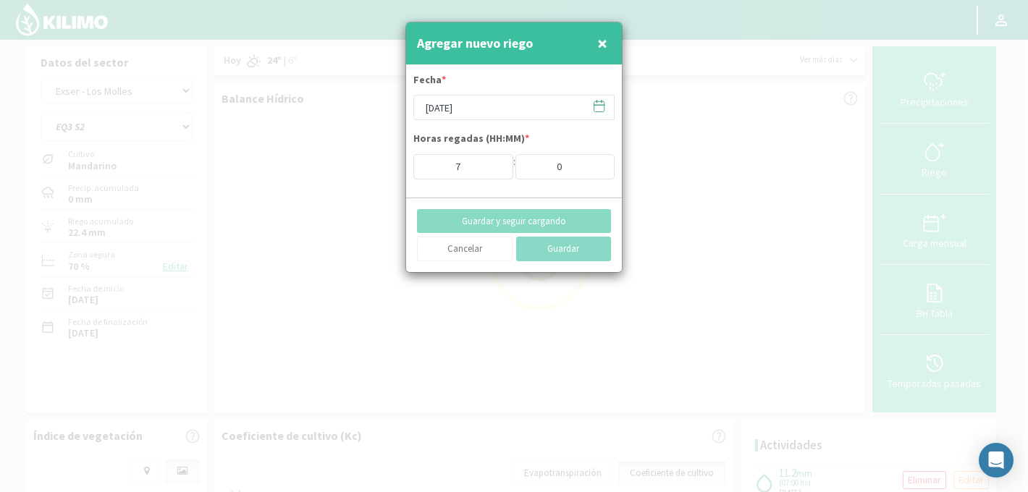
type input "22/09/2025"
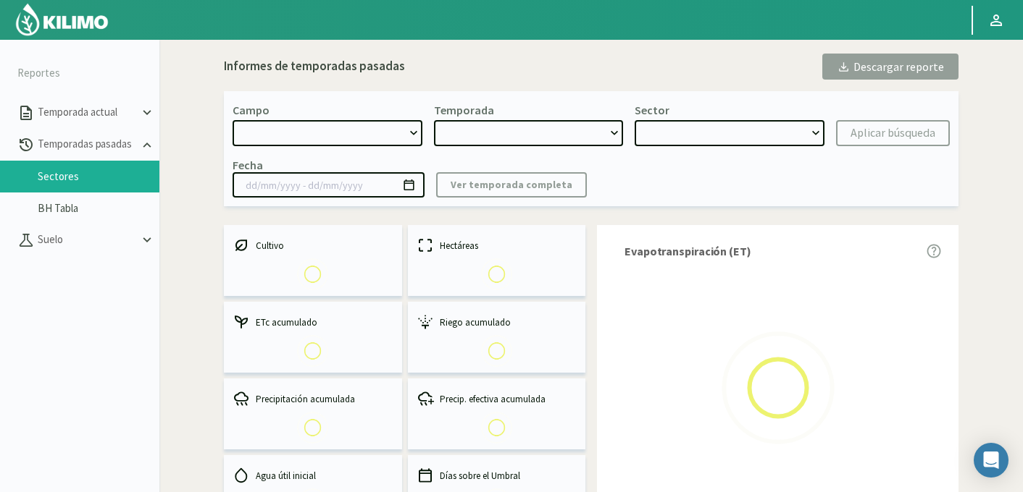
select select "737: Object"
type input "[DATE] - [DATE]"
select select "0: 2024"
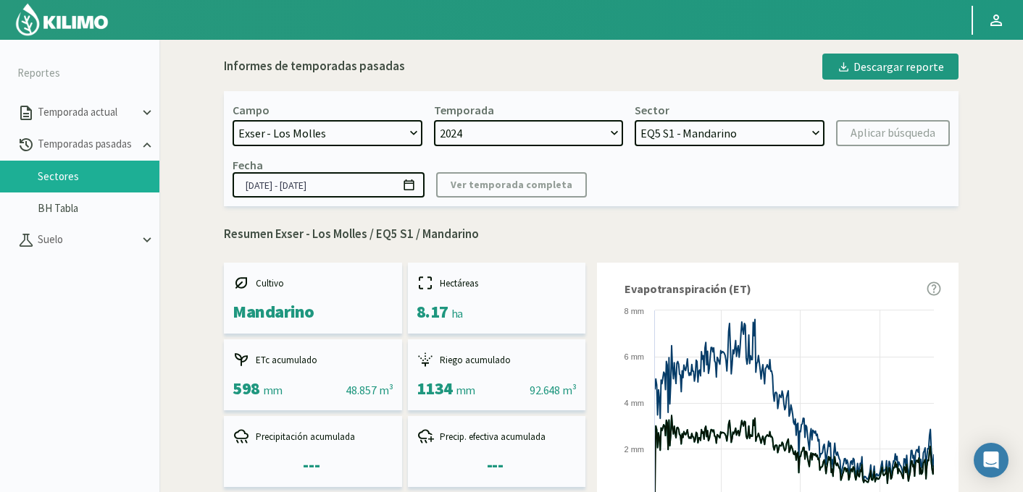
click at [682, 136] on select "EQ2 S4 - Mandarino EQ2 S3 - Mandarino EQ1B S1 - Uva EQ6 S4 - Uva EQ6 S3 - Uva E…" at bounding box center [729, 133] width 190 height 26
select select "10: Object"
click at [634, 120] on select "EQ2 S4 - Mandarino EQ2 S3 - Mandarino EQ1B S1 - Uva EQ6 S4 - Uva EQ6 S3 - Uva E…" at bounding box center [729, 133] width 190 height 26
click at [898, 136] on div "Aplicar búsqueda" at bounding box center [892, 133] width 85 height 17
type input "[DATE] - [DATE]"
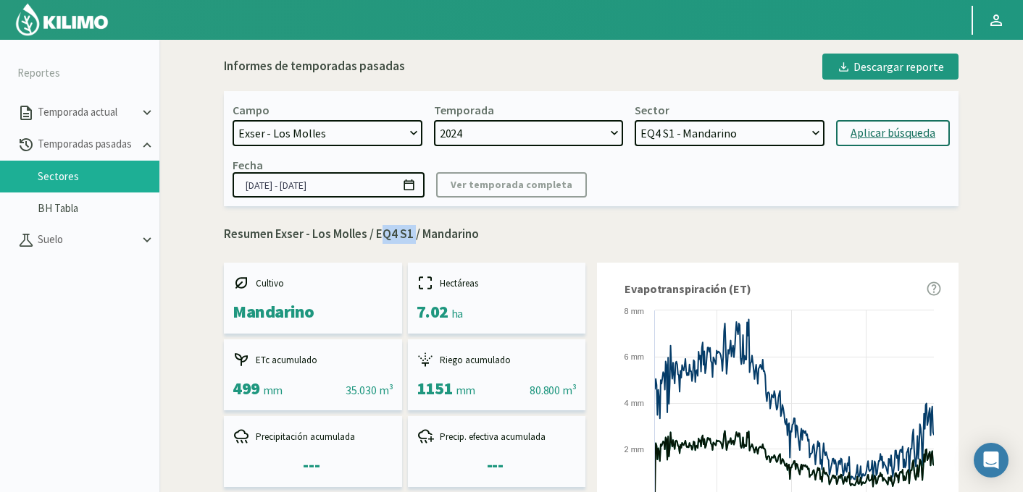
drag, startPoint x: 378, startPoint y: 235, endPoint x: 413, endPoint y: 228, distance: 35.4
click at [413, 228] on p "Resumen Exser - Los Molles / EQ4 S1 / Mandarino" at bounding box center [591, 234] width 734 height 19
copy p "EQ4 S1"
click at [704, 135] on select "EQ2 S4 - Mandarino EQ2 S3 - Mandarino EQ1B S1 - Uva EQ6 S4 - Uva EQ6 S3 - Uva E…" at bounding box center [729, 133] width 190 height 26
click at [634, 120] on select "EQ2 S4 - Mandarino EQ2 S3 - Mandarino EQ1B S1 - Uva EQ6 S4 - Uva EQ6 S3 - Uva E…" at bounding box center [729, 133] width 190 height 26
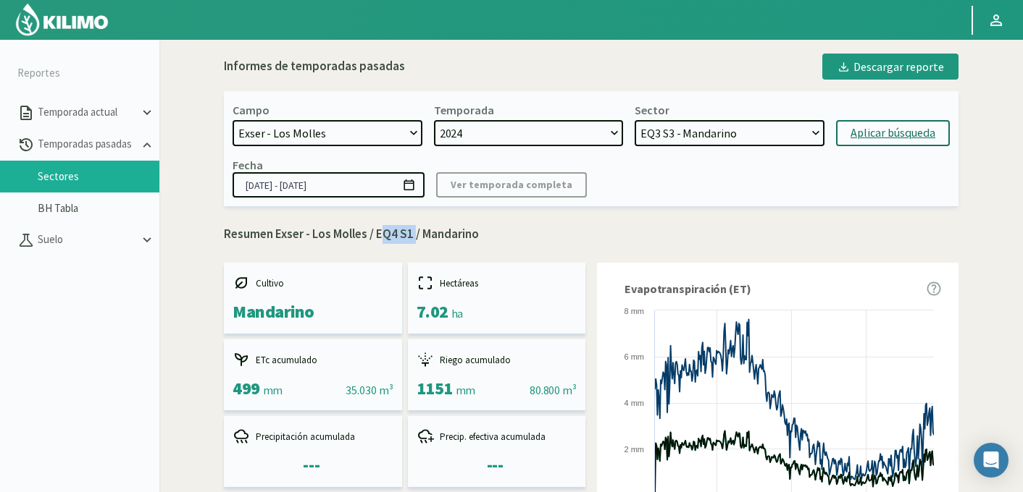
click at [869, 134] on div "Aplicar búsqueda" at bounding box center [892, 133] width 85 height 17
select select "57: Object"
drag, startPoint x: 378, startPoint y: 232, endPoint x: 414, endPoint y: 232, distance: 35.5
click at [414, 232] on p "Resumen Exser - Los Molles / EQ3 S3 / Mandarino" at bounding box center [591, 234] width 734 height 19
copy p "EQ3 S3"
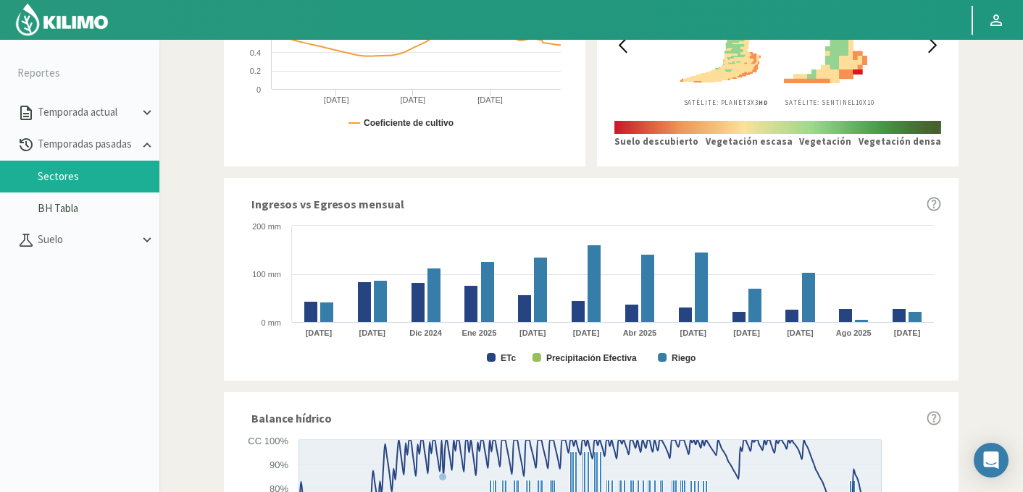
scroll to position [873, 0]
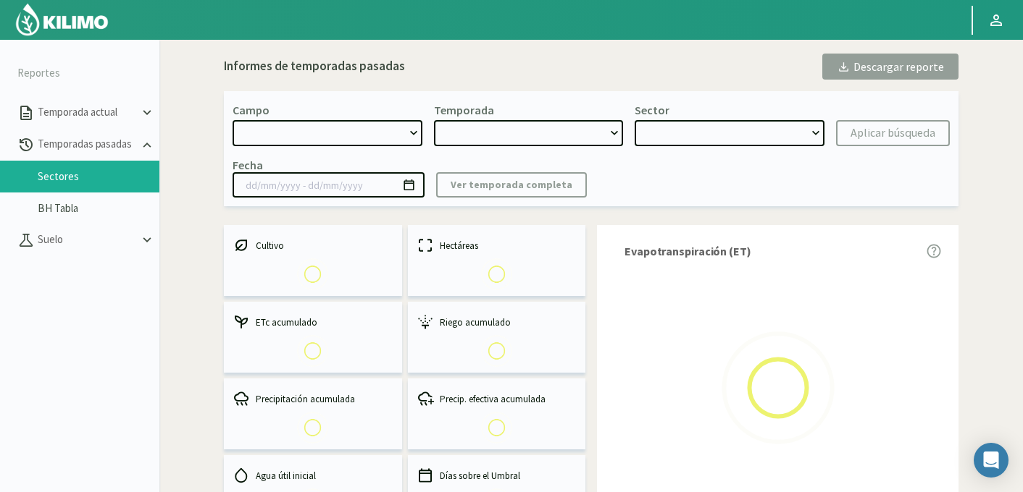
select select "737: Object"
type input "[DATE] - [DATE]"
select select "0: 2024"
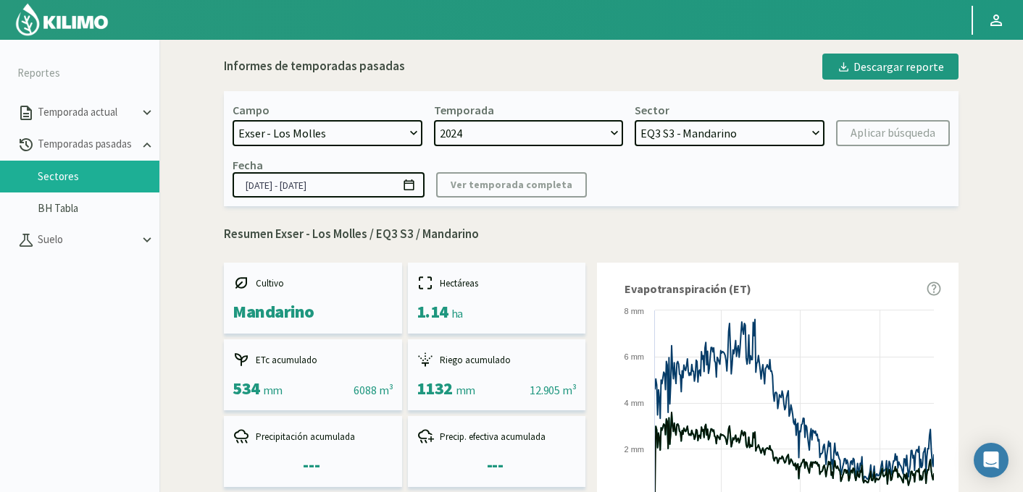
click at [707, 133] on select "EQ2 S4 - Mandarino EQ2 S3 - Mandarino EQ1B S1 - Uva EQ6 S4 - Uva EQ6 S3 - Uva E…" at bounding box center [729, 133] width 190 height 26
select select "12: Object"
click at [634, 120] on select "EQ2 S4 - Mandarino EQ2 S3 - Mandarino EQ1B S1 - Uva EQ6 S4 - Uva EQ6 S3 - Uva E…" at bounding box center [729, 133] width 190 height 26
click at [879, 132] on div "Aplicar búsqueda" at bounding box center [892, 133] width 85 height 17
type input "[DATE] - [DATE]"
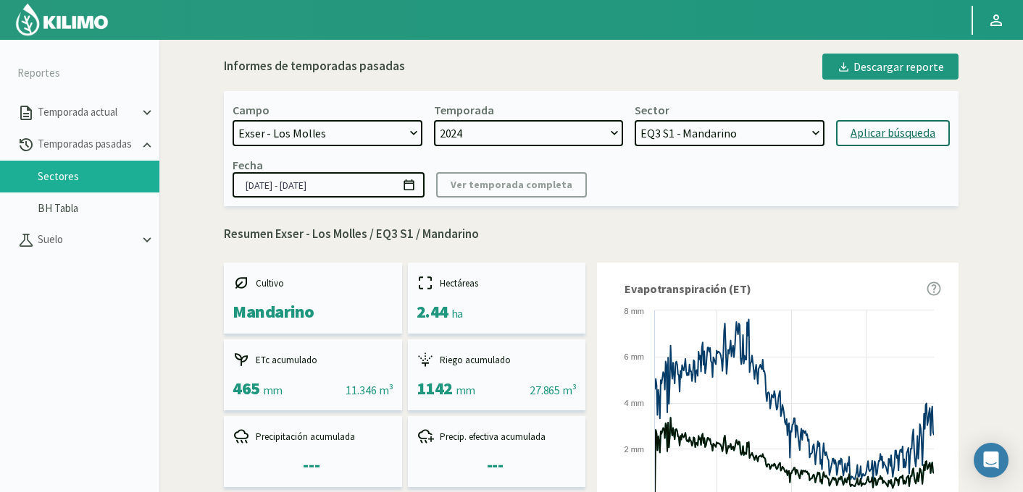
click at [703, 123] on select "EQ2 S4 - Mandarino EQ2 S3 - Mandarino EQ1B S1 - Uva EQ6 S4 - Uva EQ6 S3 - Uva E…" at bounding box center [729, 133] width 190 height 26
click at [683, 132] on select "EQ2 S4 - Mandarino EQ2 S3 - Mandarino EQ1B S1 - Uva EQ6 S4 - Uva EQ6 S3 - Uva E…" at bounding box center [729, 133] width 190 height 26
click at [634, 120] on select "EQ2 S4 - Mandarino EQ2 S3 - Mandarino EQ1B S1 - Uva EQ6 S4 - Uva EQ6 S3 - Uva E…" at bounding box center [729, 133] width 190 height 26
click at [860, 130] on div "Aplicar búsqueda" at bounding box center [892, 133] width 85 height 17
select select "67: Object"
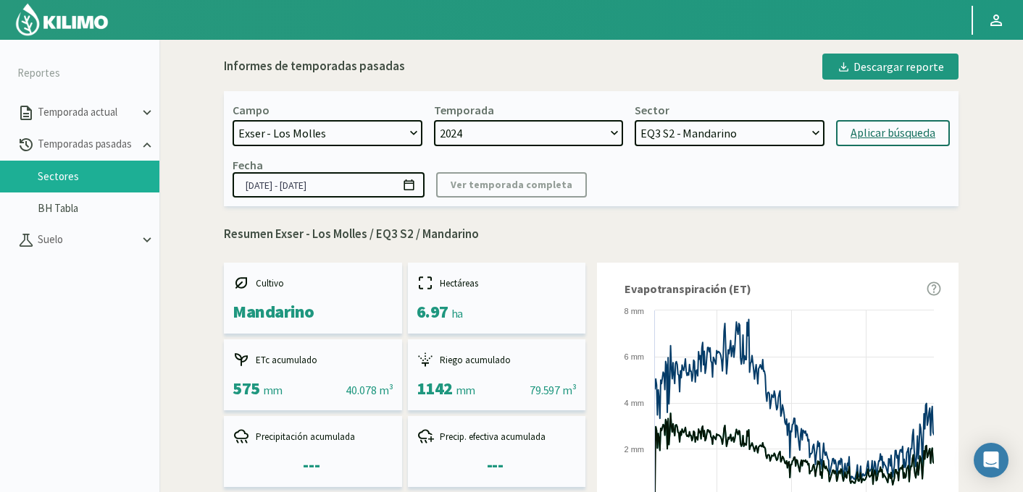
click at [403, 227] on p "Resumen Exser - Los Molles / EQ3 S2 / Mandarino" at bounding box center [591, 234] width 734 height 19
drag, startPoint x: 415, startPoint y: 231, endPoint x: 375, endPoint y: 231, distance: 39.8
click at [375, 231] on p "Resumen Exser - Los Molles / EQ3 S2 / Mandarino" at bounding box center [591, 234] width 734 height 19
copy p "EQ3 S2"
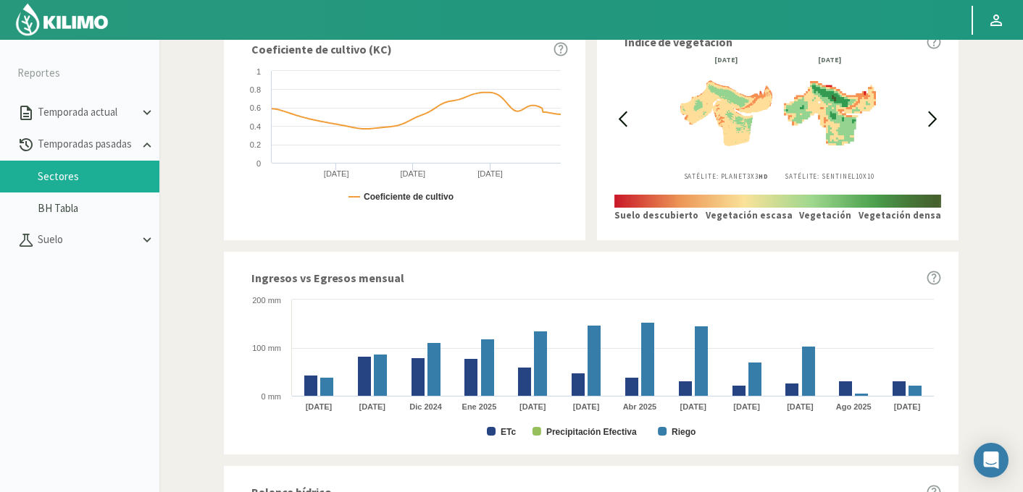
scroll to position [873, 0]
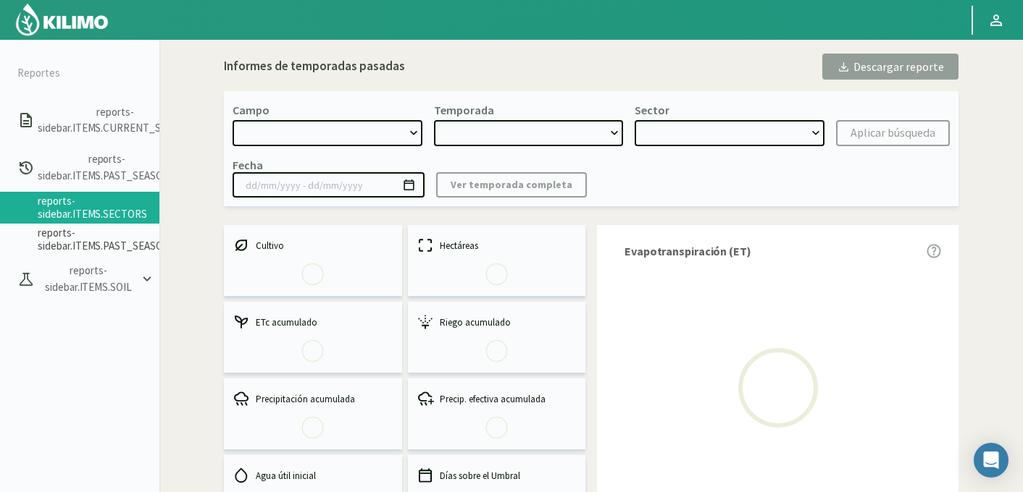
select select "737: Object"
type input "[DATE] - [DATE]"
select select "0: 2024"
select select "21: Object"
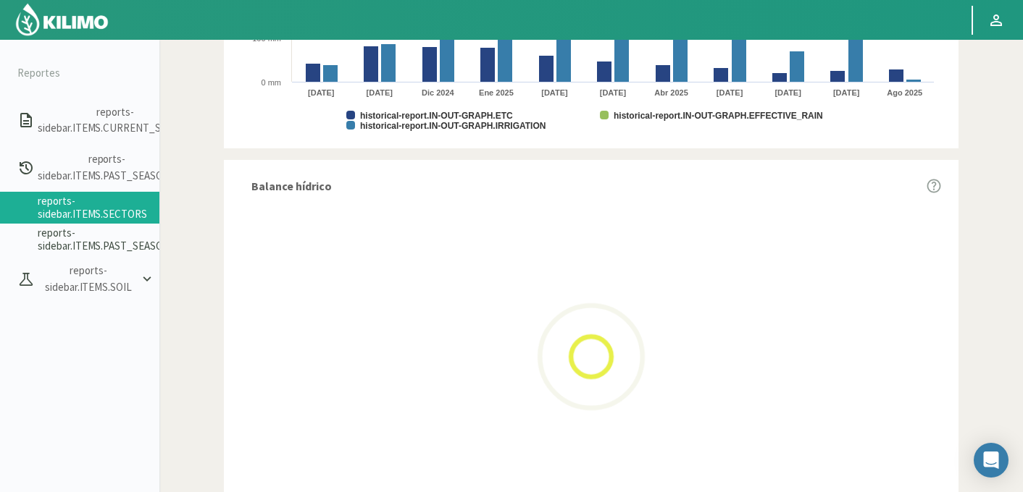
scroll to position [873, 0]
